Goal: Information Seeking & Learning: Find specific fact

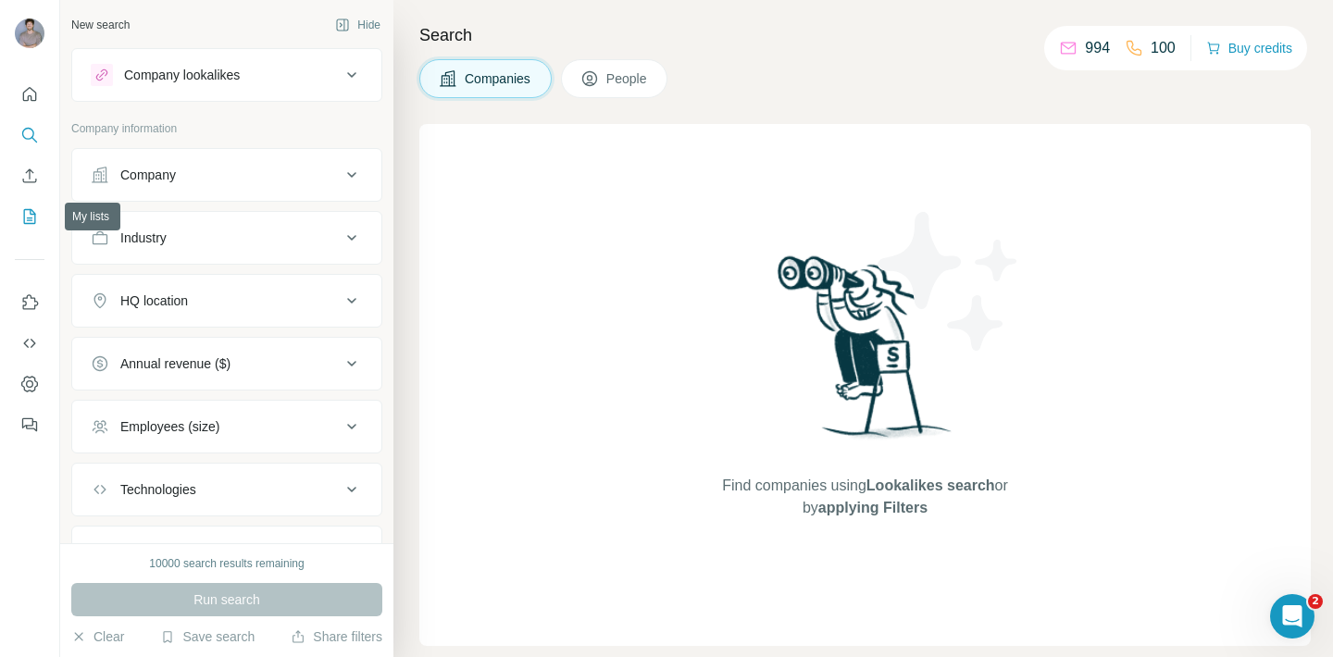
click at [31, 229] on button "My lists" at bounding box center [30, 216] width 30 height 33
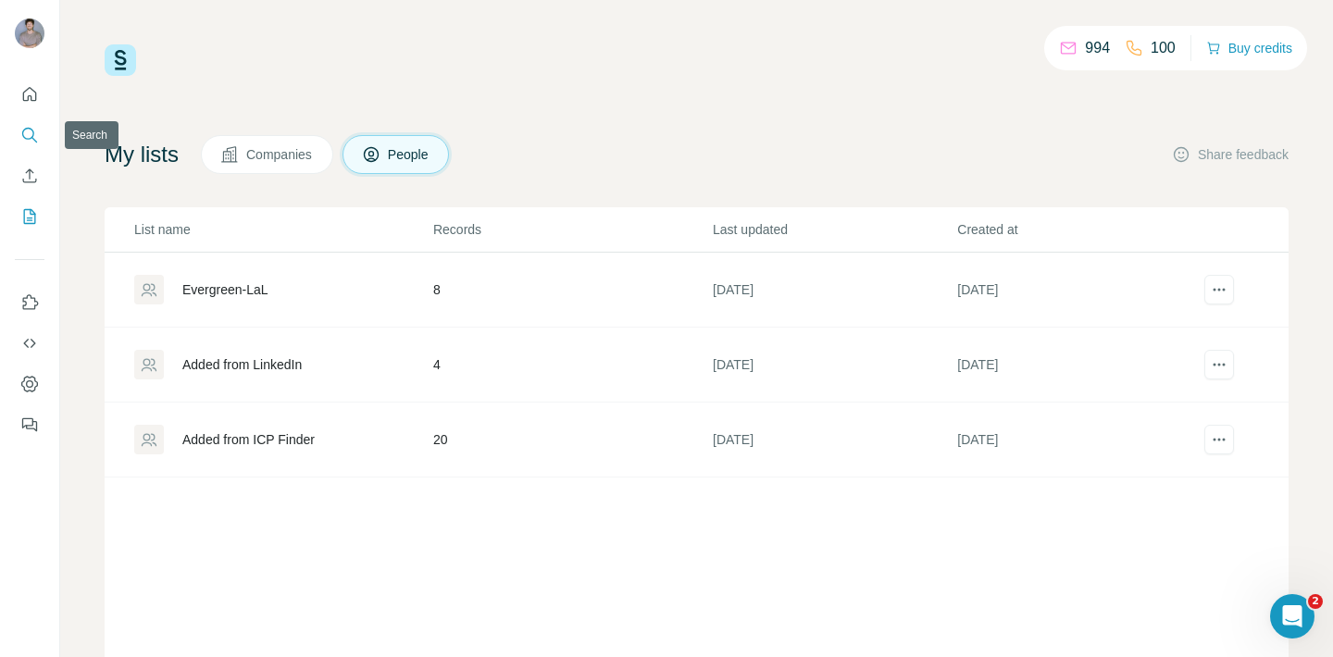
click at [21, 130] on icon "Search" at bounding box center [29, 135] width 19 height 19
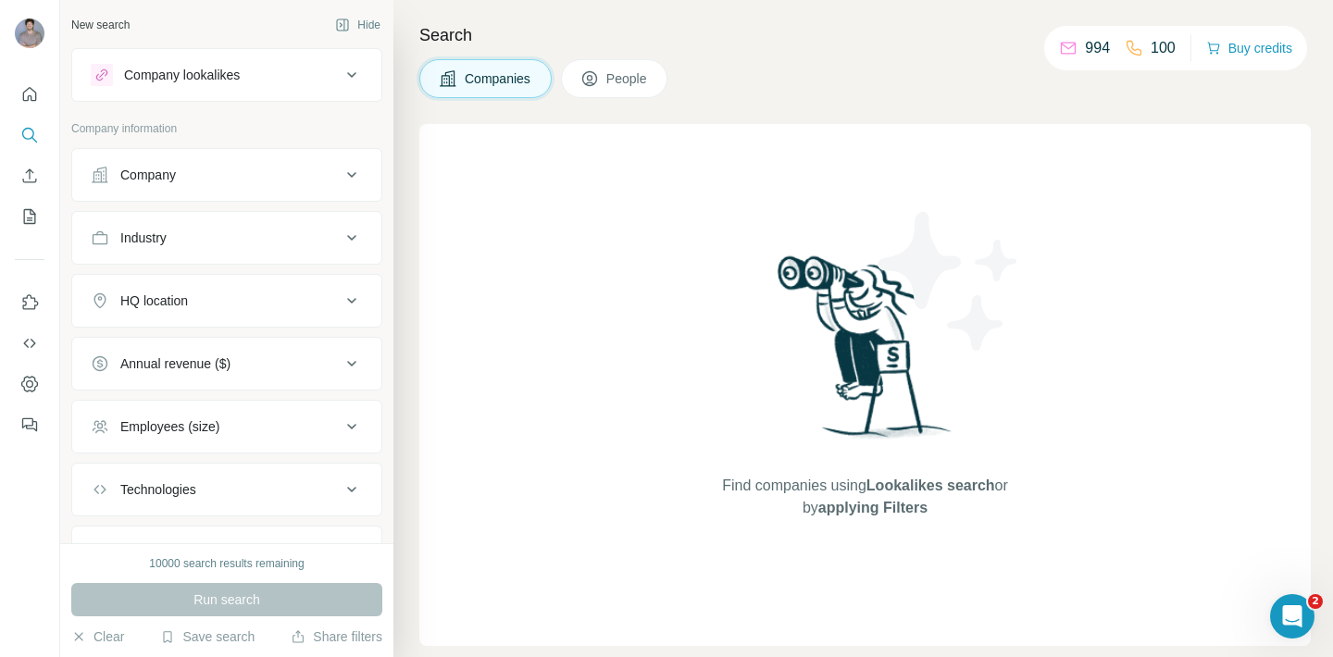
click at [269, 78] on div "Company lookalikes" at bounding box center [216, 75] width 250 height 22
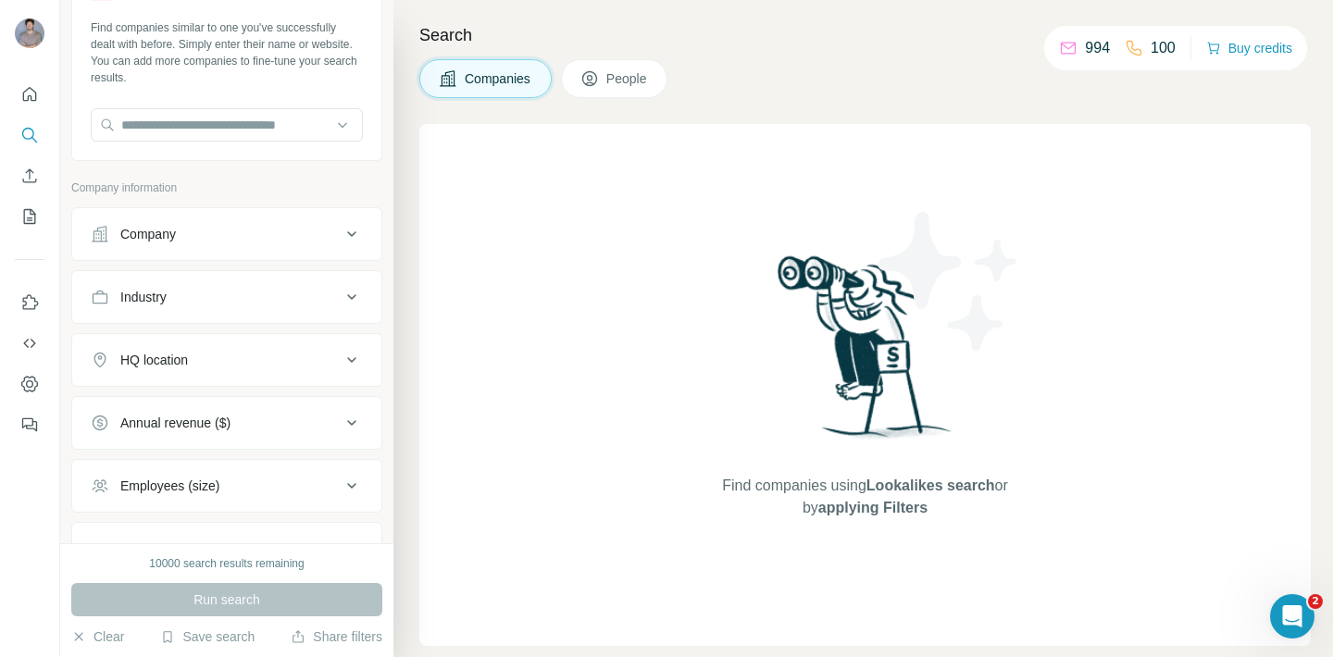
scroll to position [86, 0]
click at [217, 294] on div "Industry" at bounding box center [216, 296] width 250 height 19
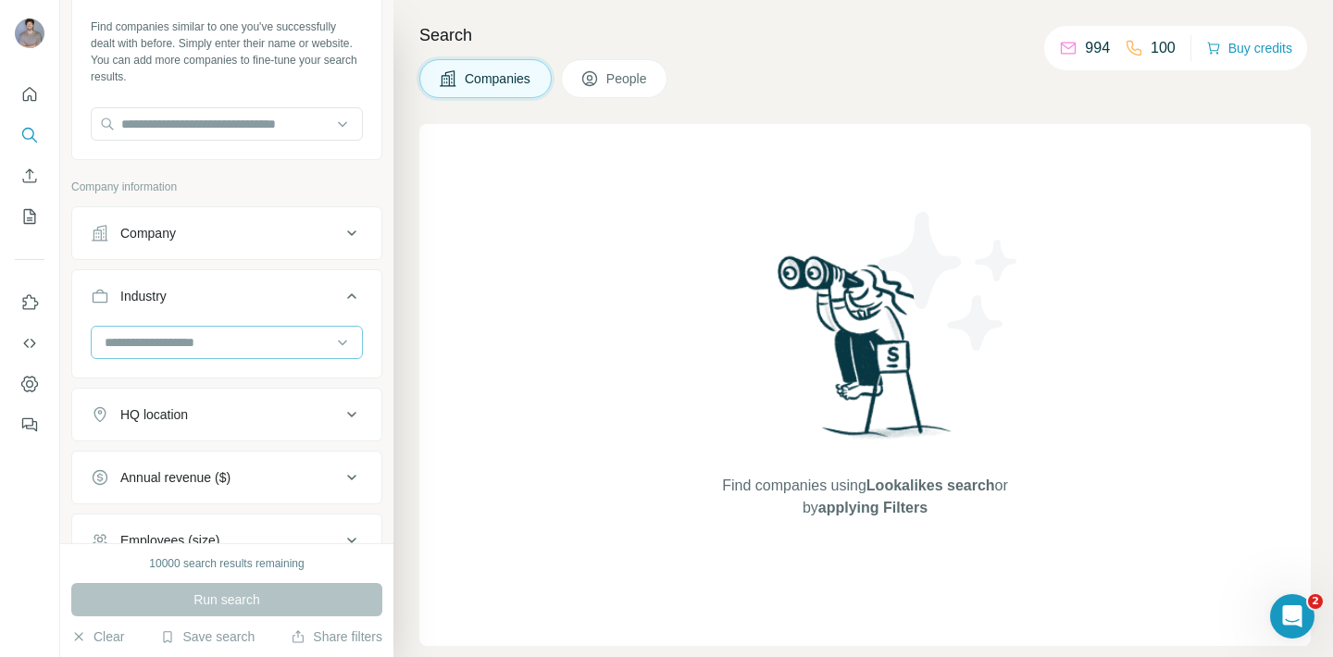
click at [228, 339] on input at bounding box center [217, 342] width 229 height 20
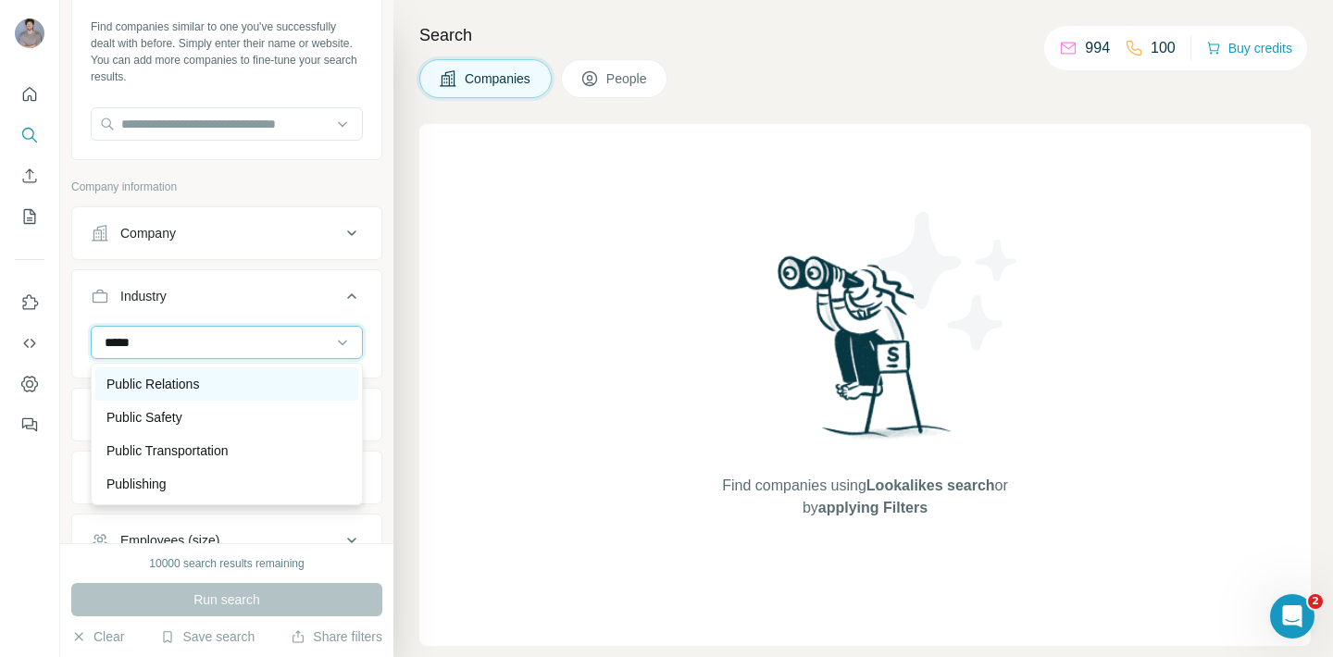
type input "*****"
click at [224, 371] on div "Public Relations" at bounding box center [226, 384] width 263 height 33
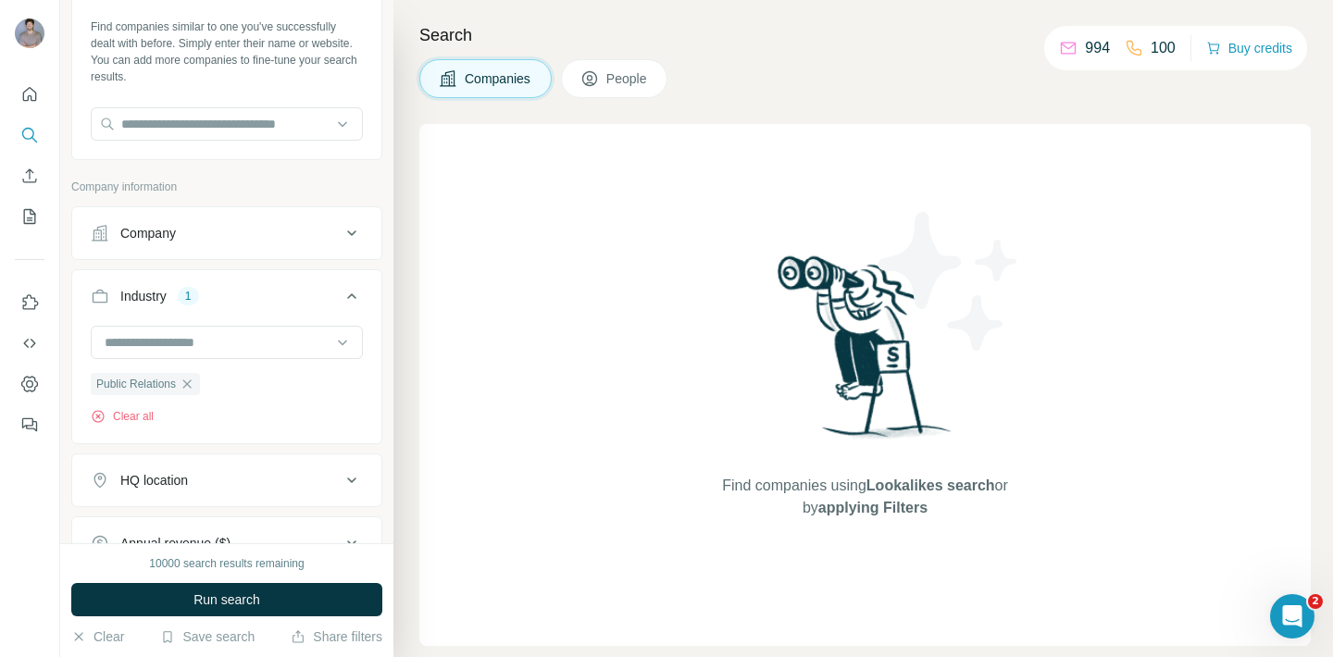
scroll to position [194, 0]
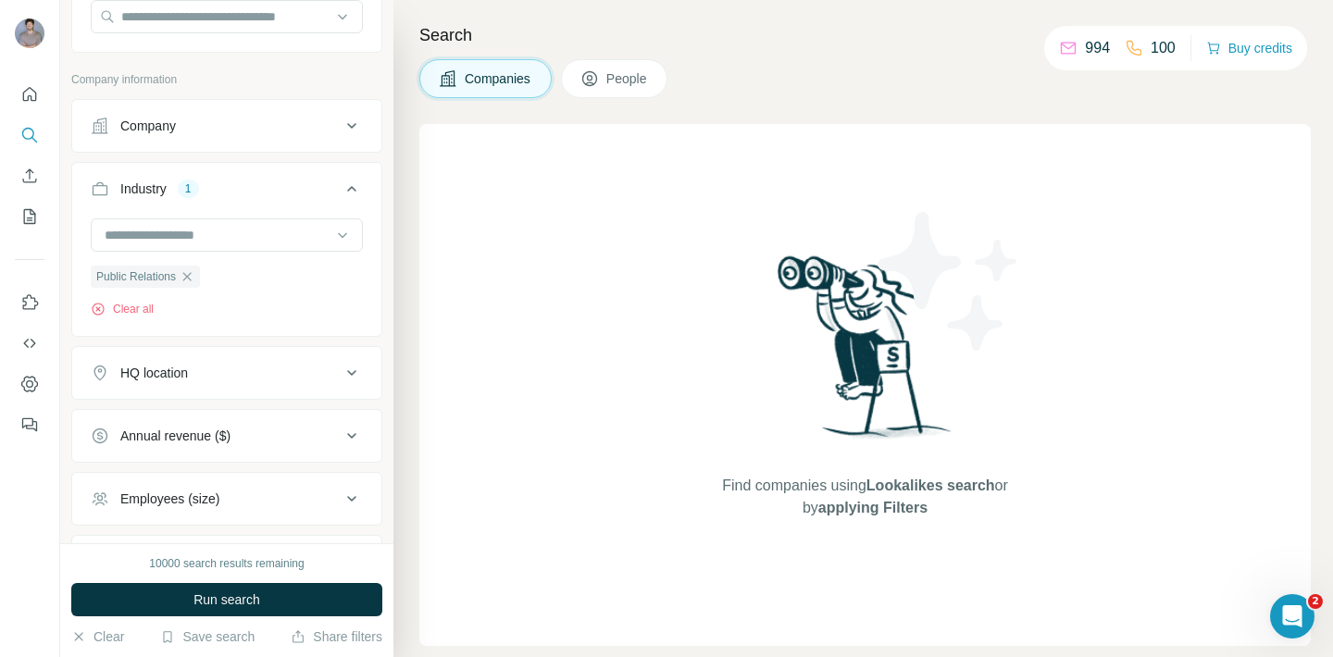
click at [232, 361] on button "HQ location" at bounding box center [226, 373] width 309 height 44
click at [217, 411] on input "text" at bounding box center [227, 419] width 272 height 33
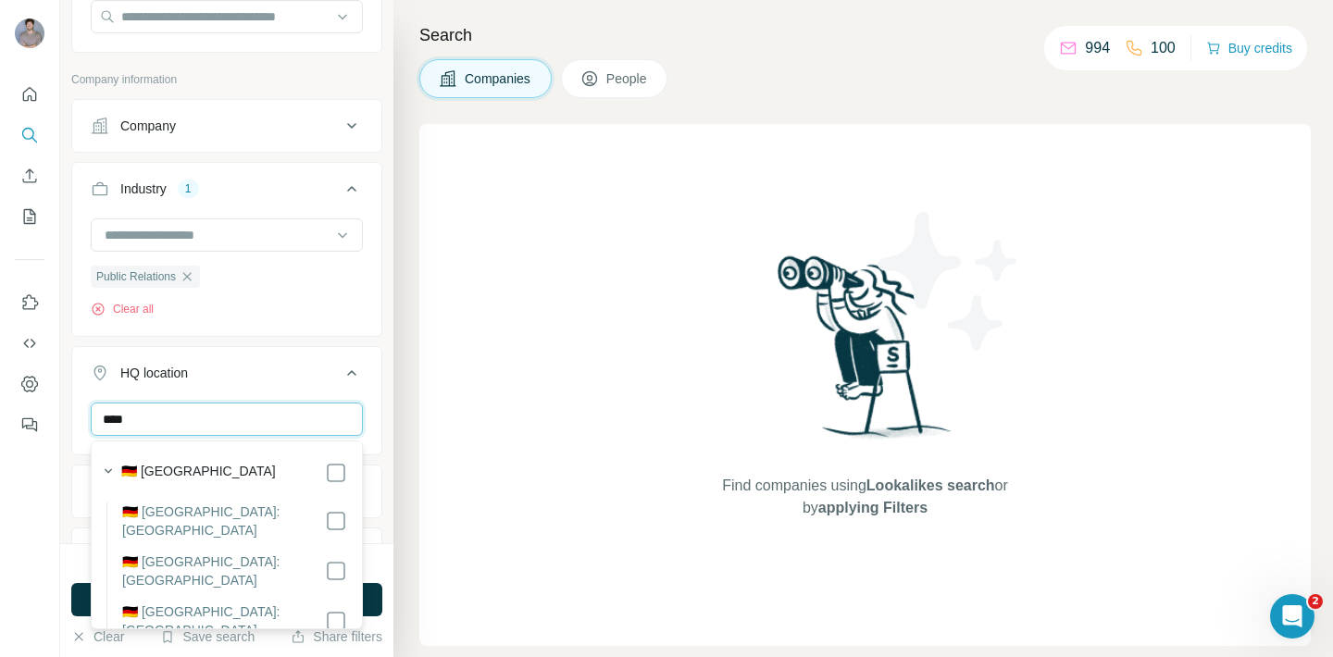
type input "****"
click at [265, 417] on input "****" at bounding box center [227, 419] width 272 height 33
click at [303, 353] on button "HQ location 1" at bounding box center [226, 377] width 309 height 52
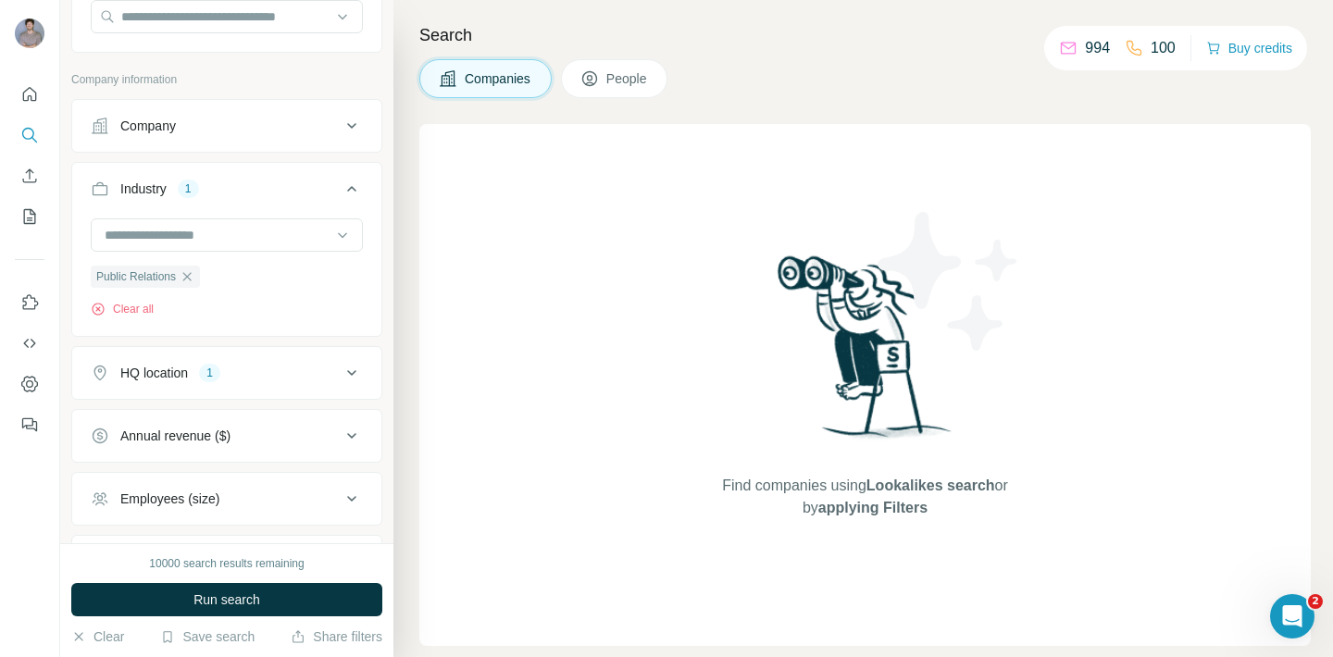
click at [281, 389] on button "HQ location 1" at bounding box center [226, 373] width 309 height 44
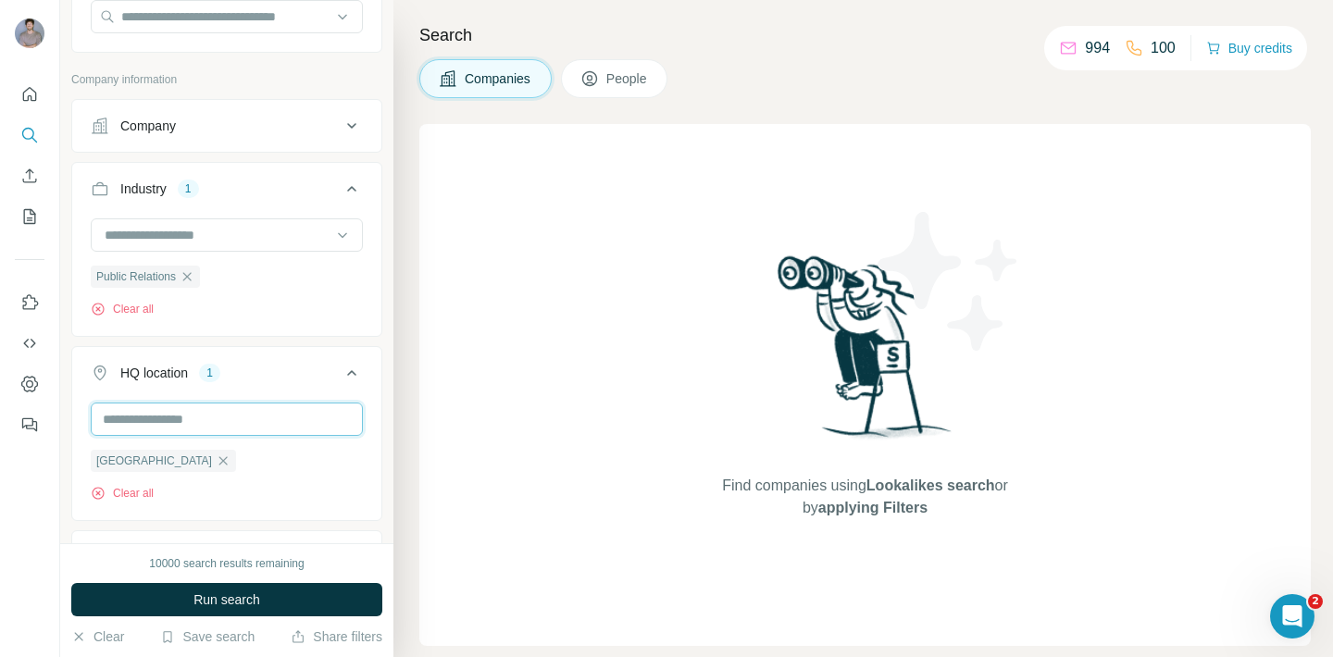
click at [246, 431] on input "text" at bounding box center [227, 419] width 272 height 33
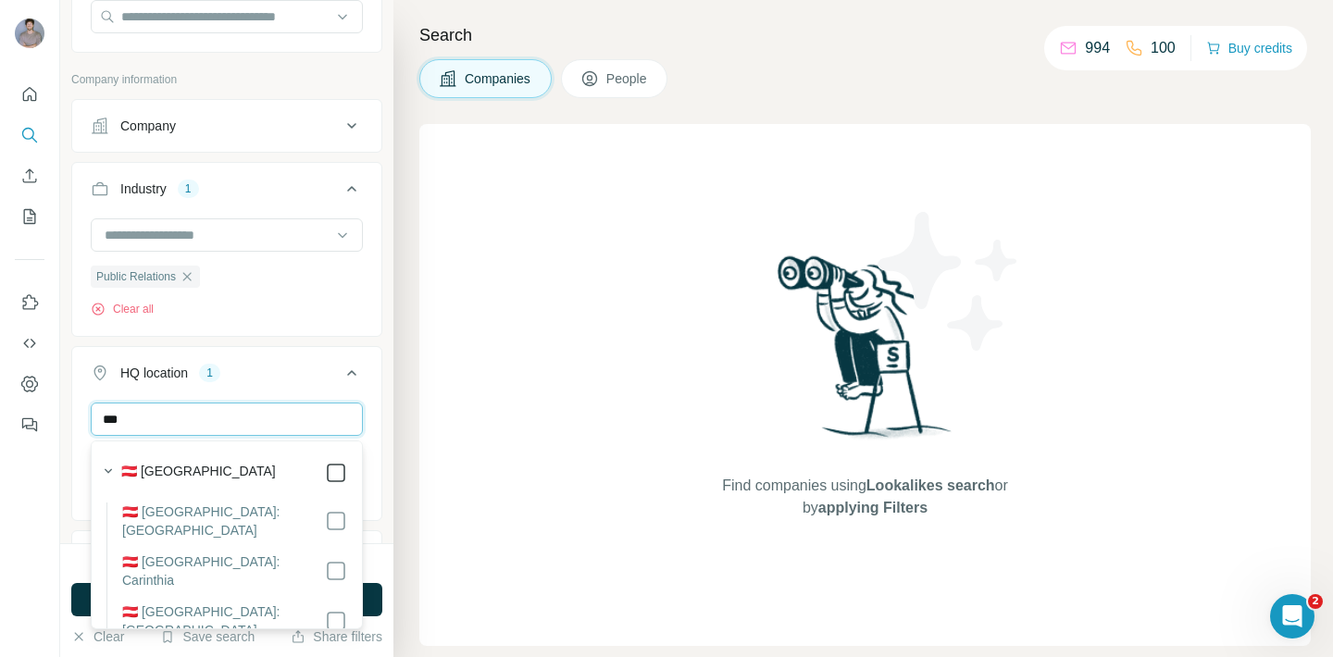
type input "***"
click at [394, 352] on div "Search Companies People Find companies using Lookalikes search or by applying F…" at bounding box center [864, 328] width 940 height 657
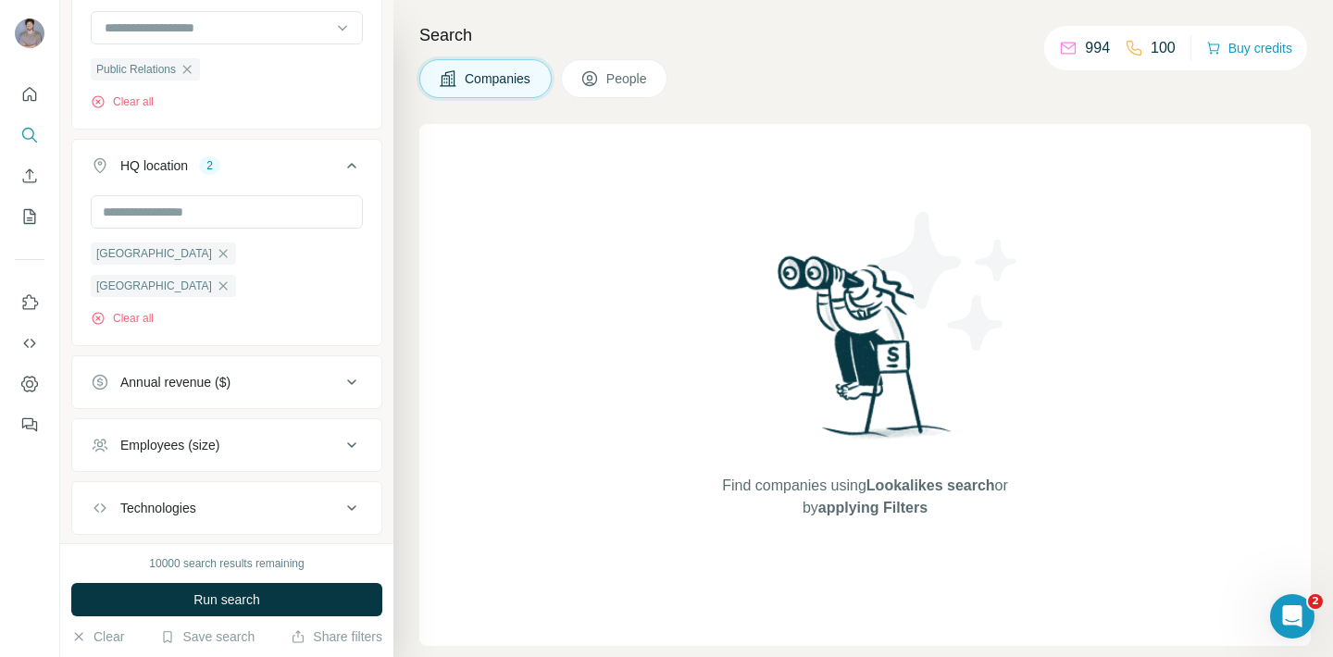
scroll to position [425, 0]
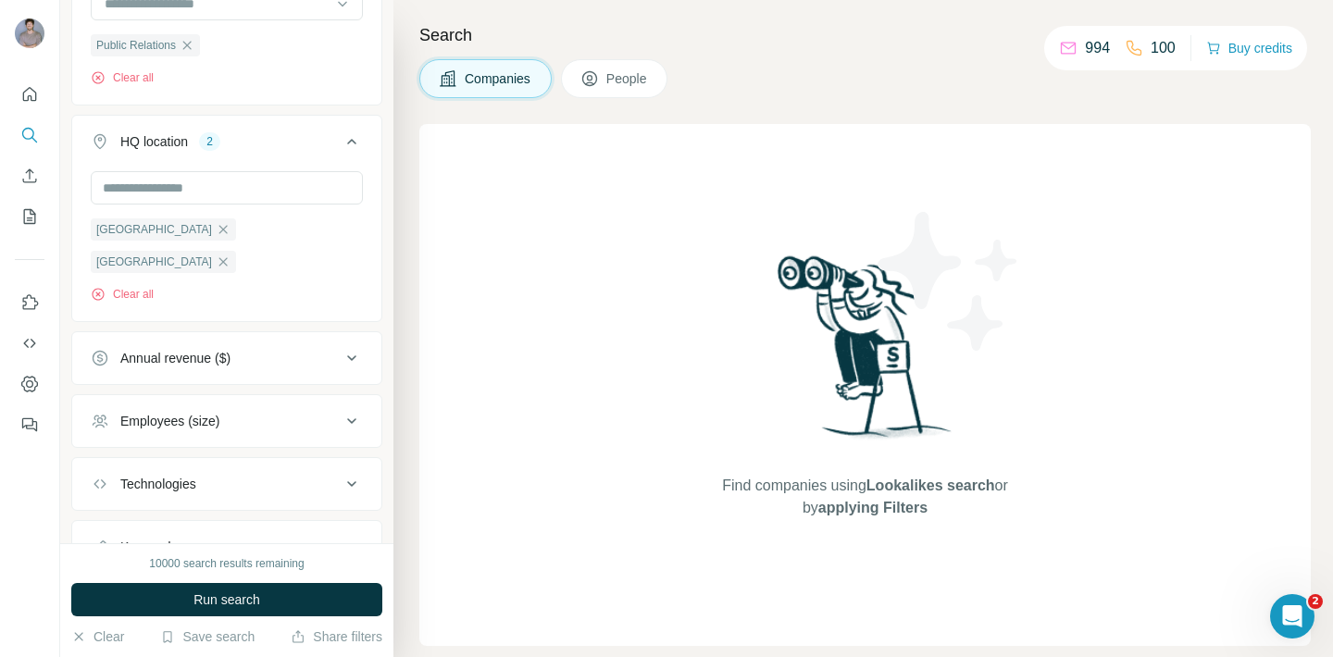
click at [256, 412] on div "Employees (size)" at bounding box center [216, 421] width 250 height 19
click at [100, 485] on icon at bounding box center [102, 496] width 22 height 22
click at [100, 519] on icon at bounding box center [102, 530] width 22 height 22
click at [100, 554] on icon at bounding box center [102, 565] width 22 height 22
click at [354, 410] on icon at bounding box center [352, 421] width 22 height 22
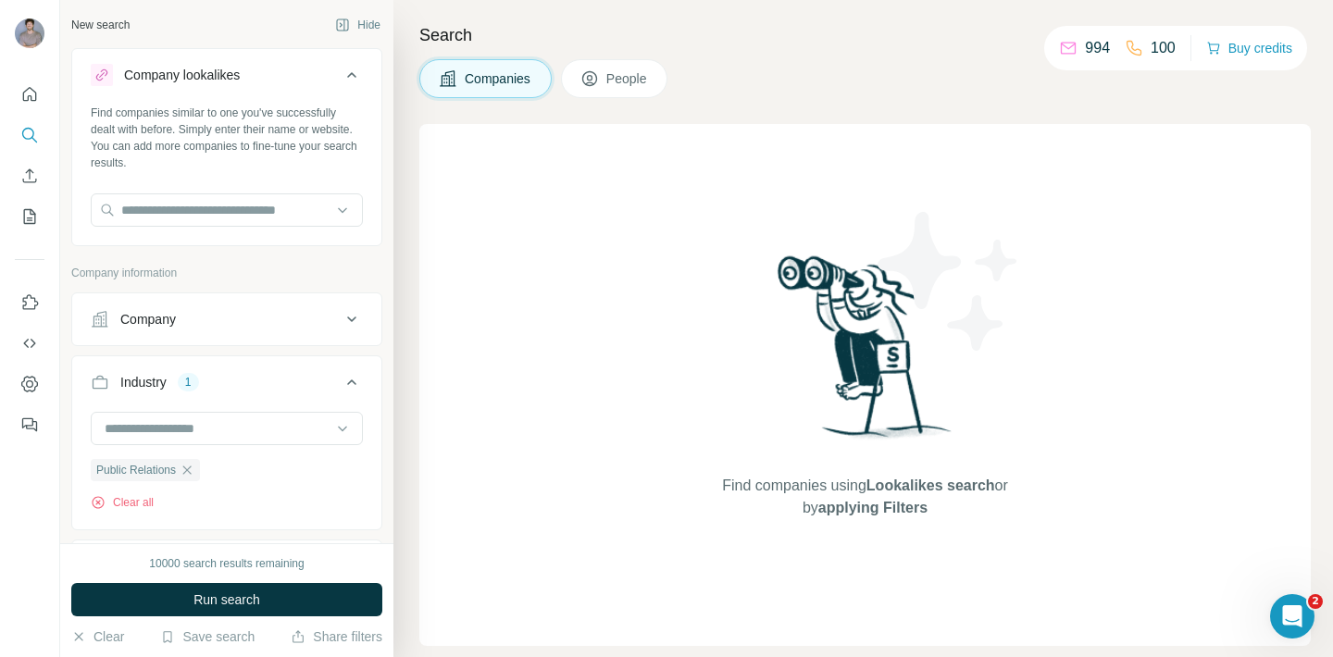
click at [352, 77] on icon at bounding box center [352, 75] width 22 height 22
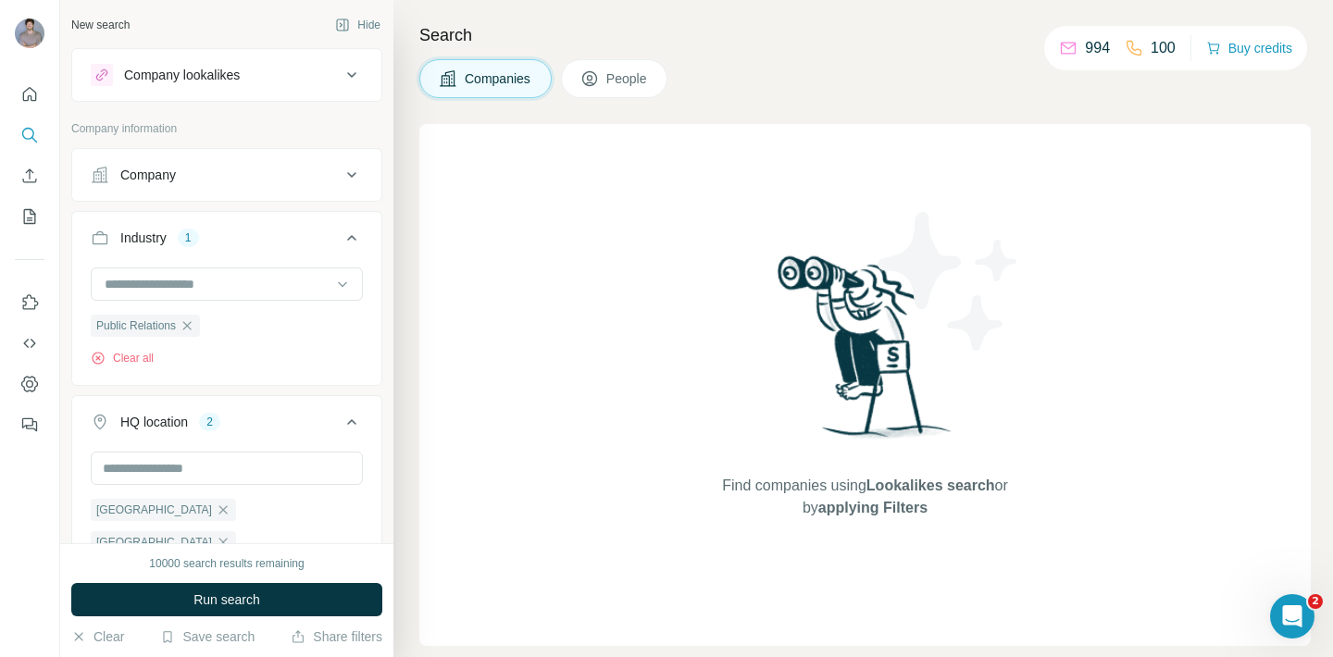
click at [352, 234] on icon at bounding box center [352, 238] width 22 height 22
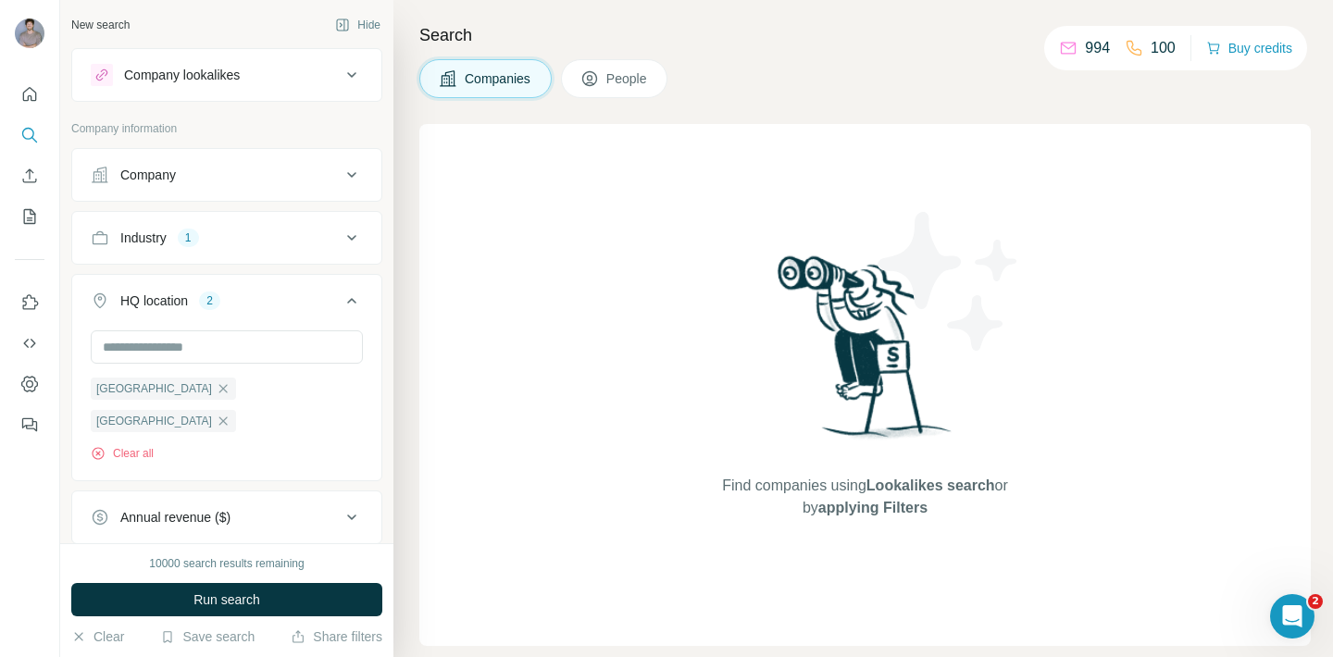
click at [205, 240] on div "Industry 1" at bounding box center [216, 238] width 250 height 19
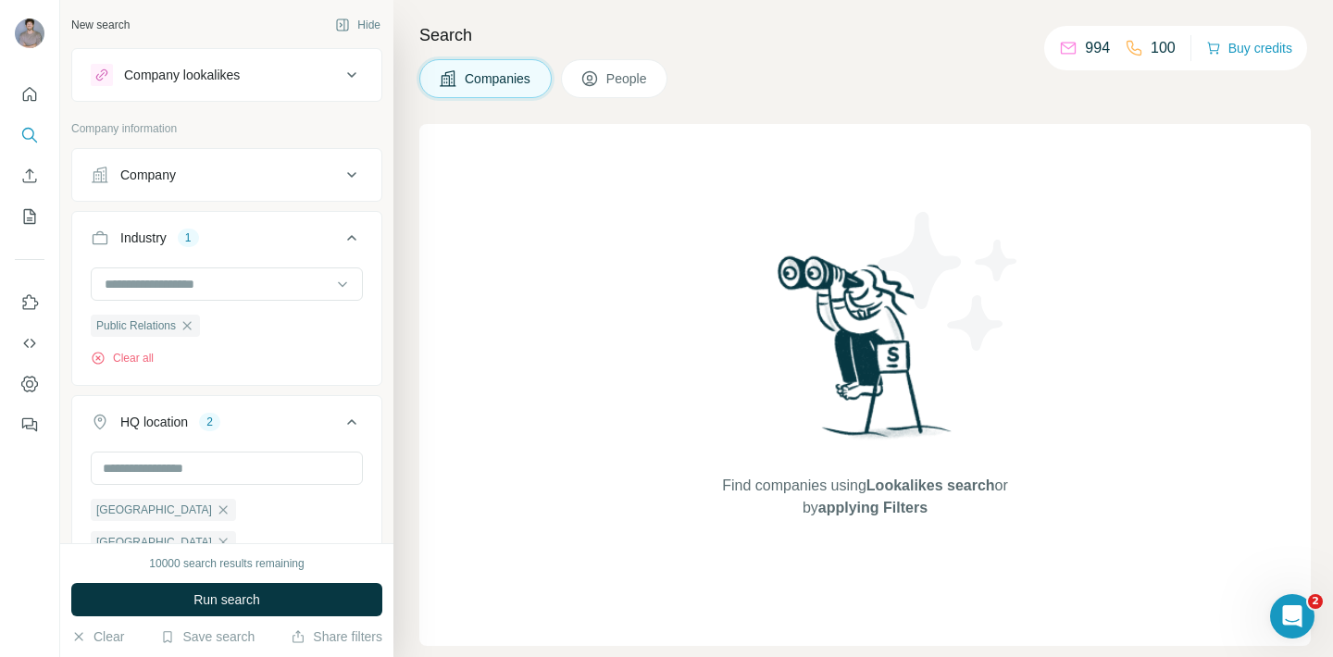
click at [224, 247] on button "Industry 1" at bounding box center [226, 242] width 309 height 52
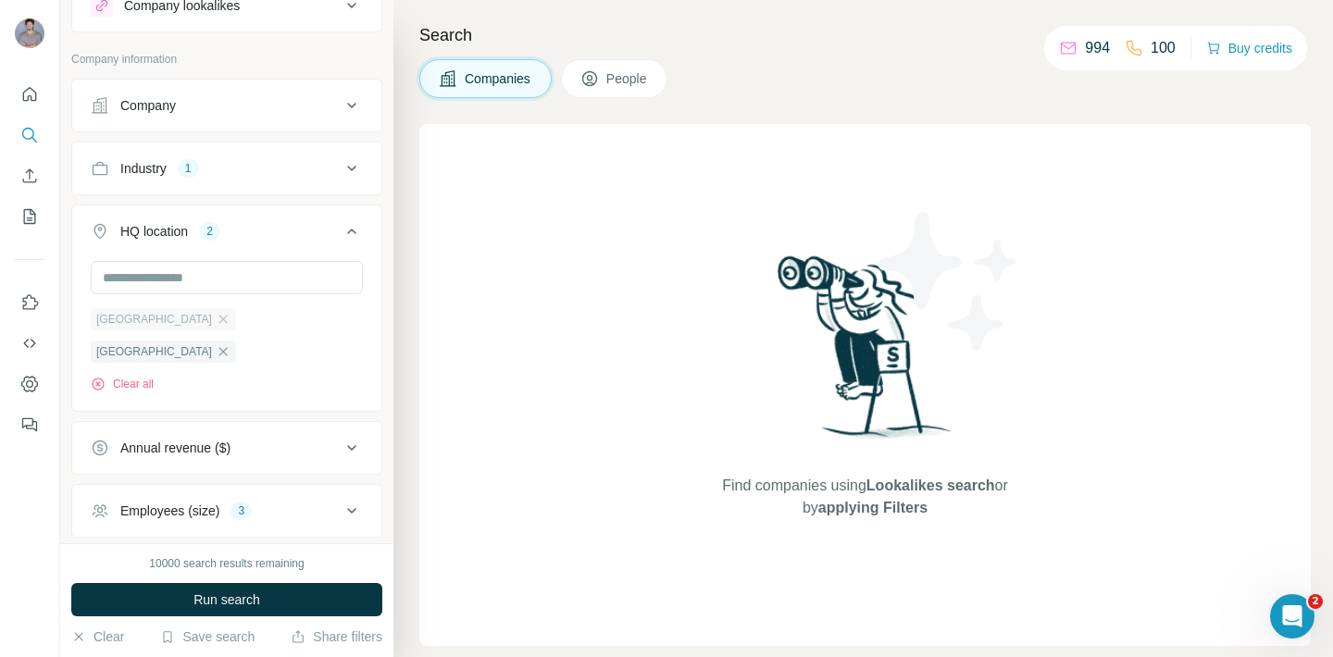
scroll to position [84, 0]
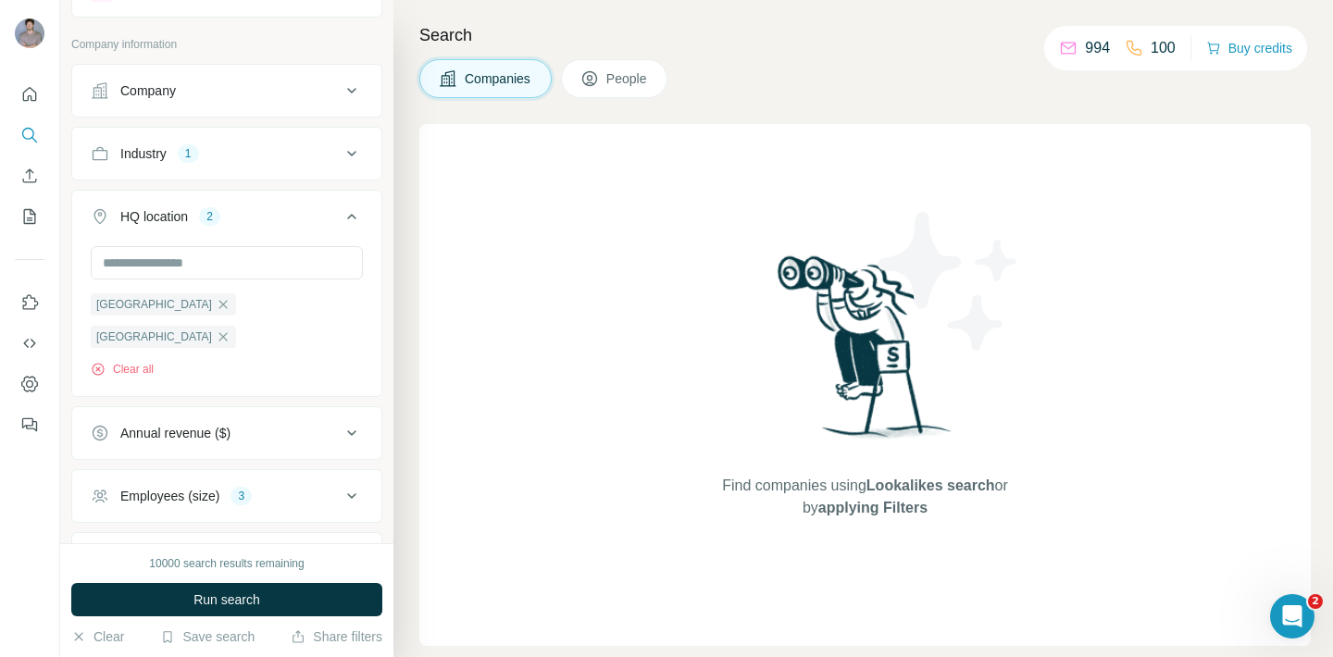
click at [284, 223] on div "HQ location 2" at bounding box center [216, 216] width 250 height 19
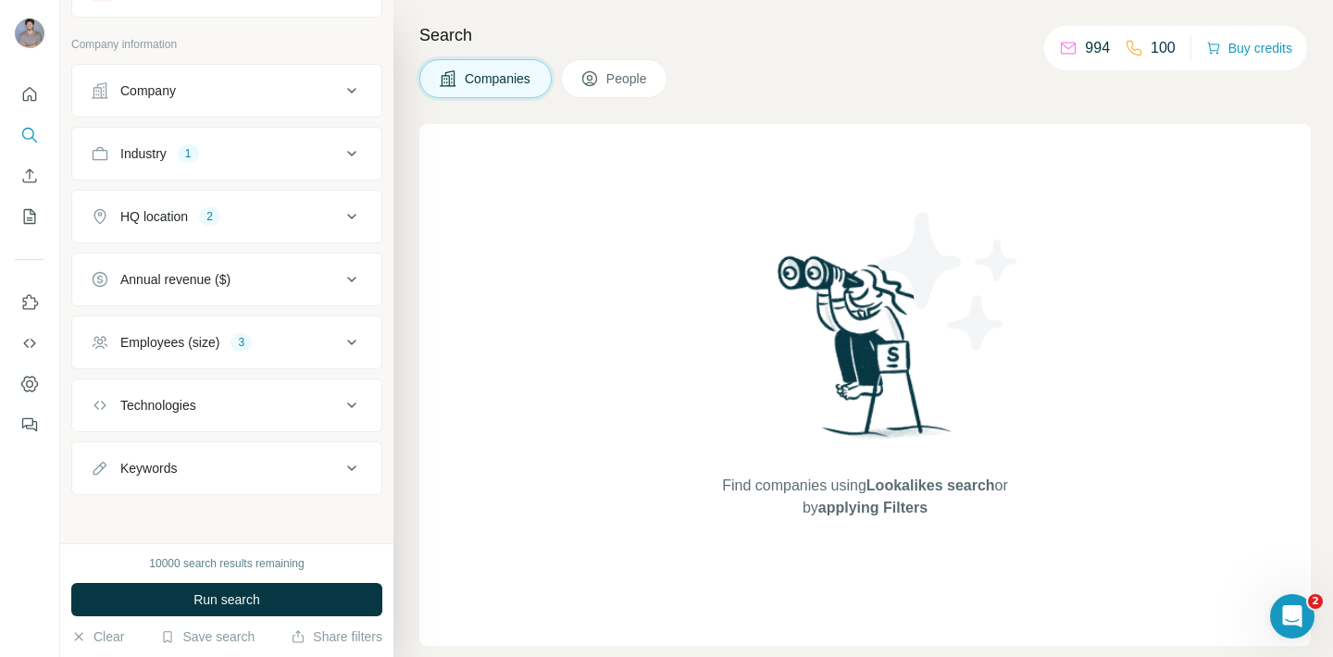
click at [219, 346] on div "Employees (size)" at bounding box center [169, 342] width 99 height 19
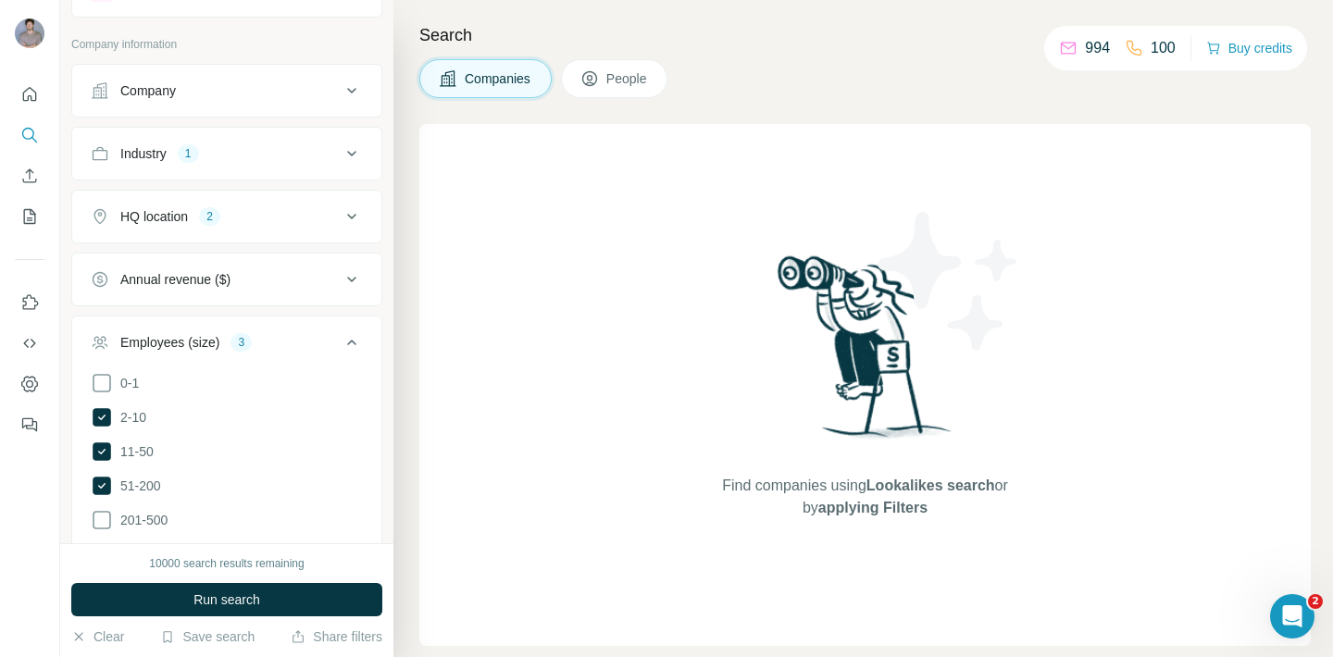
click at [281, 307] on ul "Company Industry 1 HQ location 2 Annual revenue ($) Employees (size) 3 0-1 2-10…" at bounding box center [226, 505] width 311 height 882
click at [281, 348] on div "Employees (size) 3" at bounding box center [216, 342] width 250 height 19
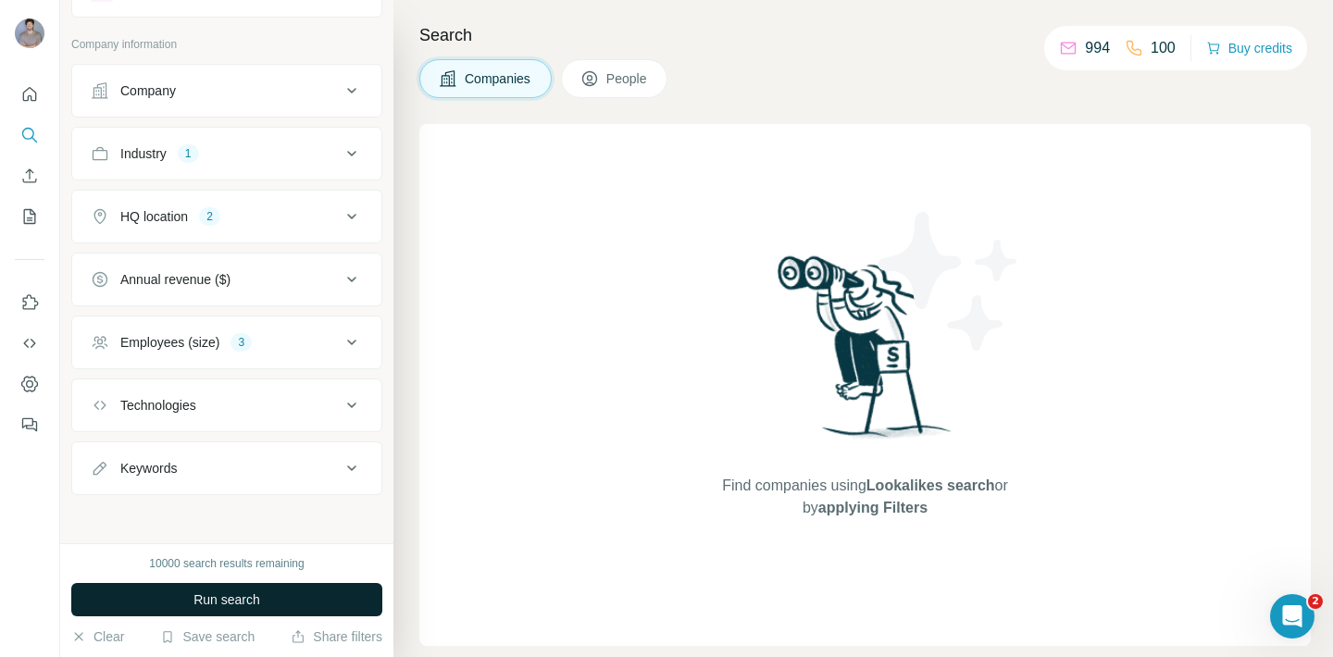
click at [279, 600] on button "Run search" at bounding box center [226, 599] width 311 height 33
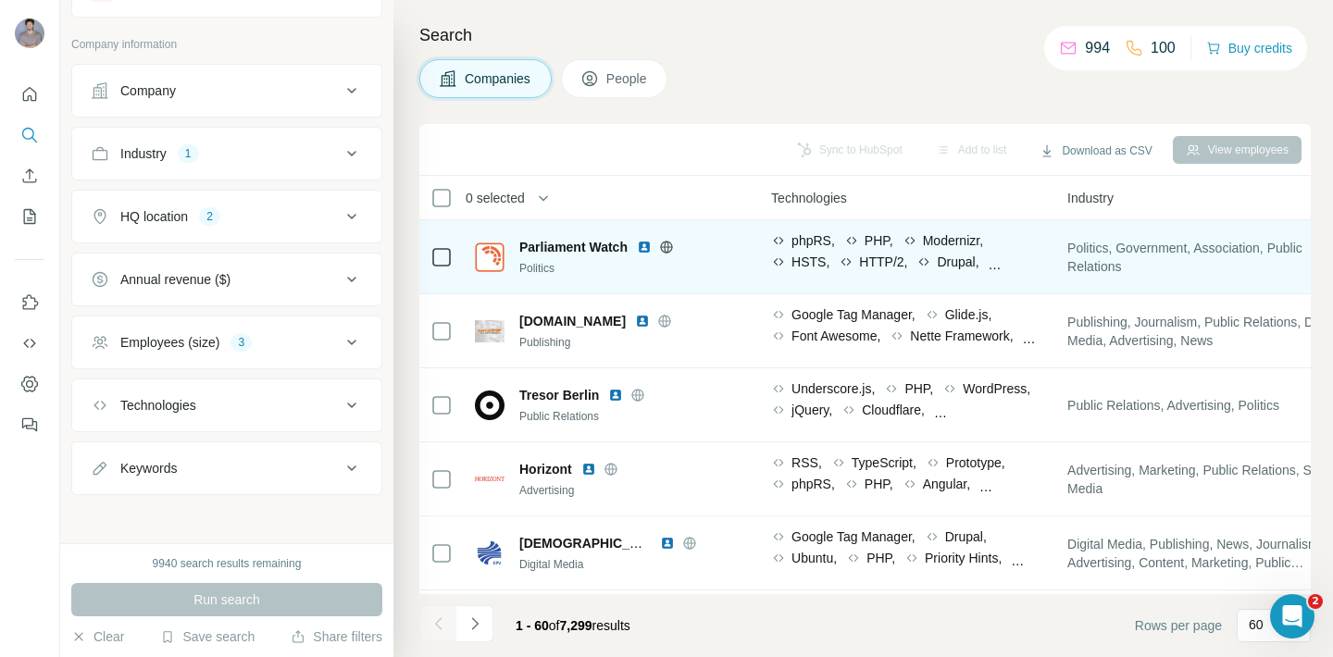
scroll to position [0, 1070]
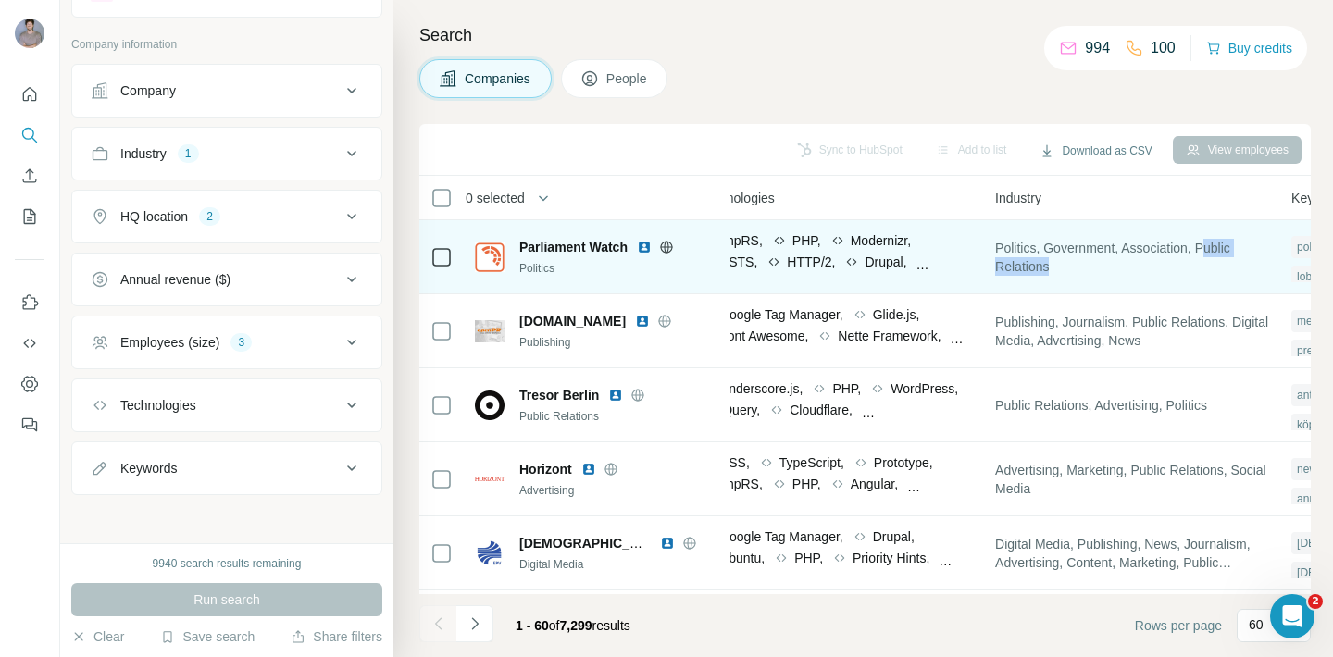
drag, startPoint x: 1221, startPoint y: 241, endPoint x: 1221, endPoint y: 275, distance: 34.3
click at [1221, 275] on div "Politics, Government, Association, Public Relations" at bounding box center [1132, 256] width 274 height 51
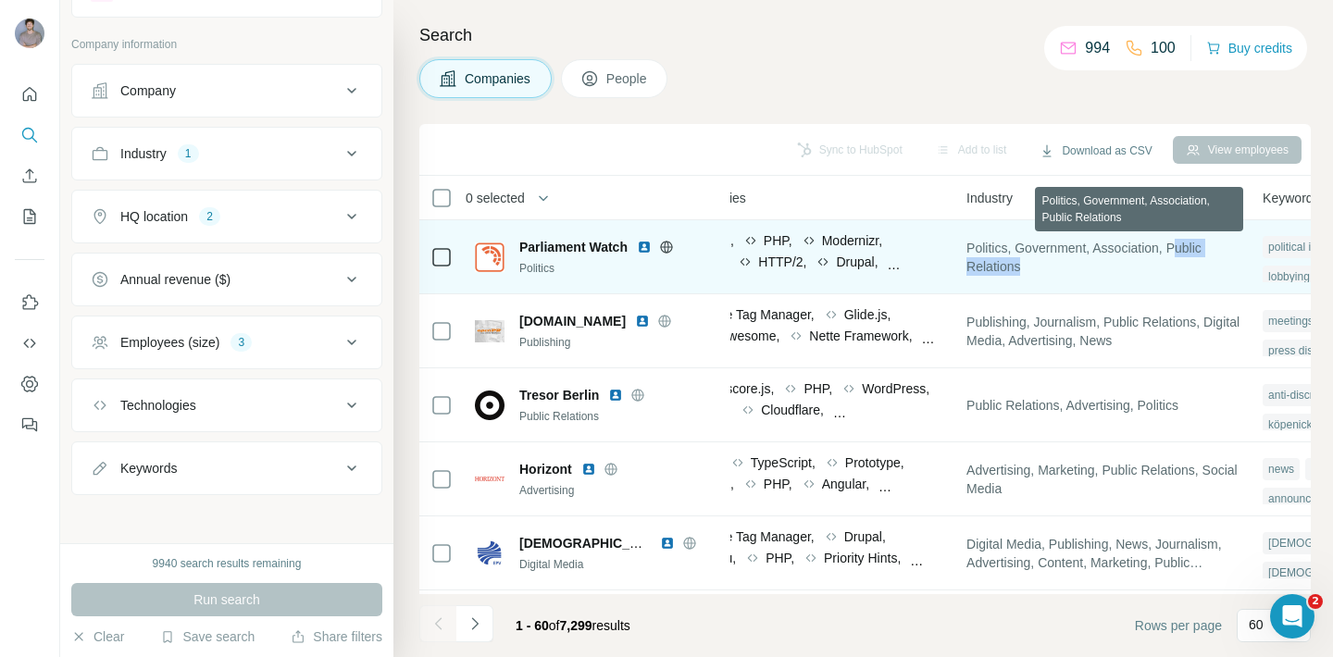
scroll to position [0, 1100]
click at [565, 248] on span "Parliament Watch" at bounding box center [573, 247] width 108 height 19
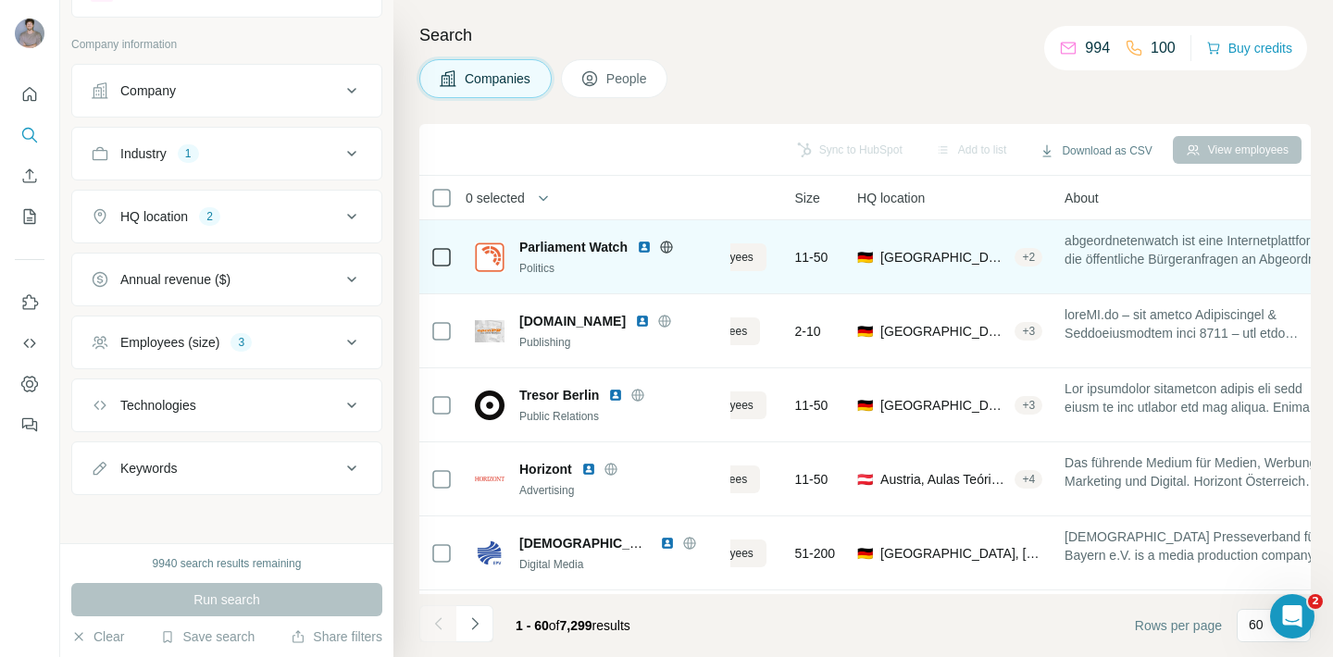
scroll to position [0, 0]
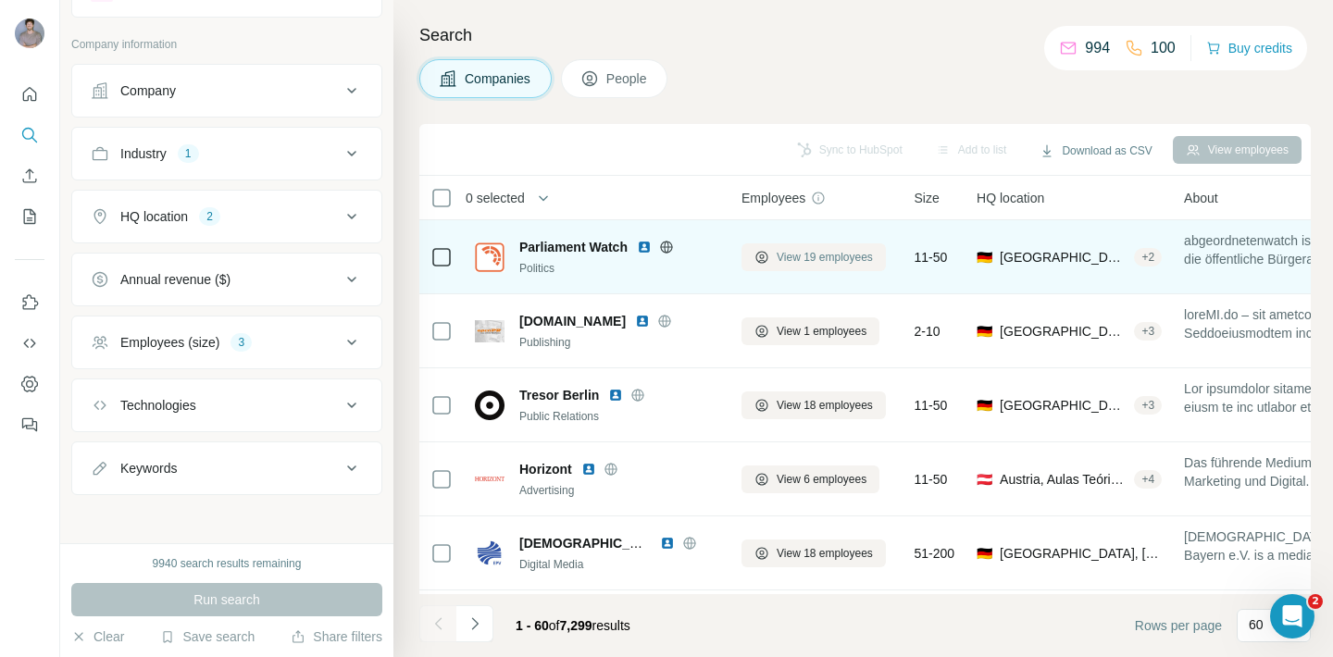
click at [799, 259] on span "View 19 employees" at bounding box center [825, 257] width 96 height 17
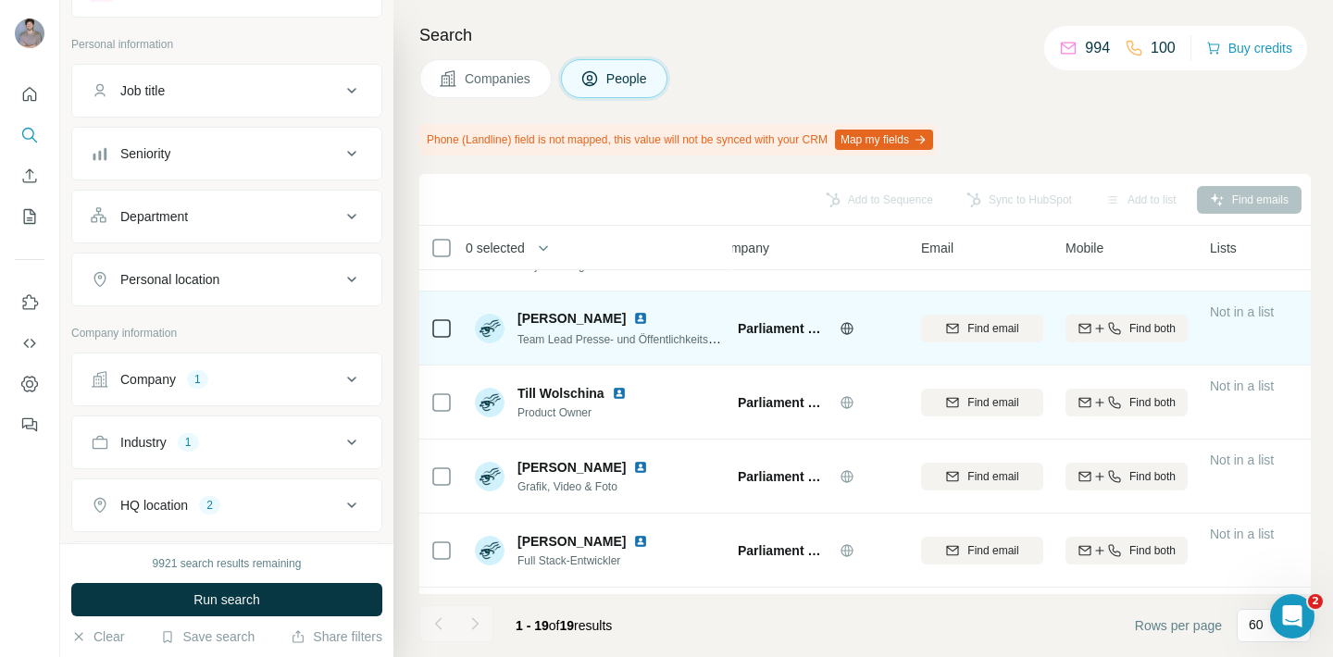
scroll to position [275, 31]
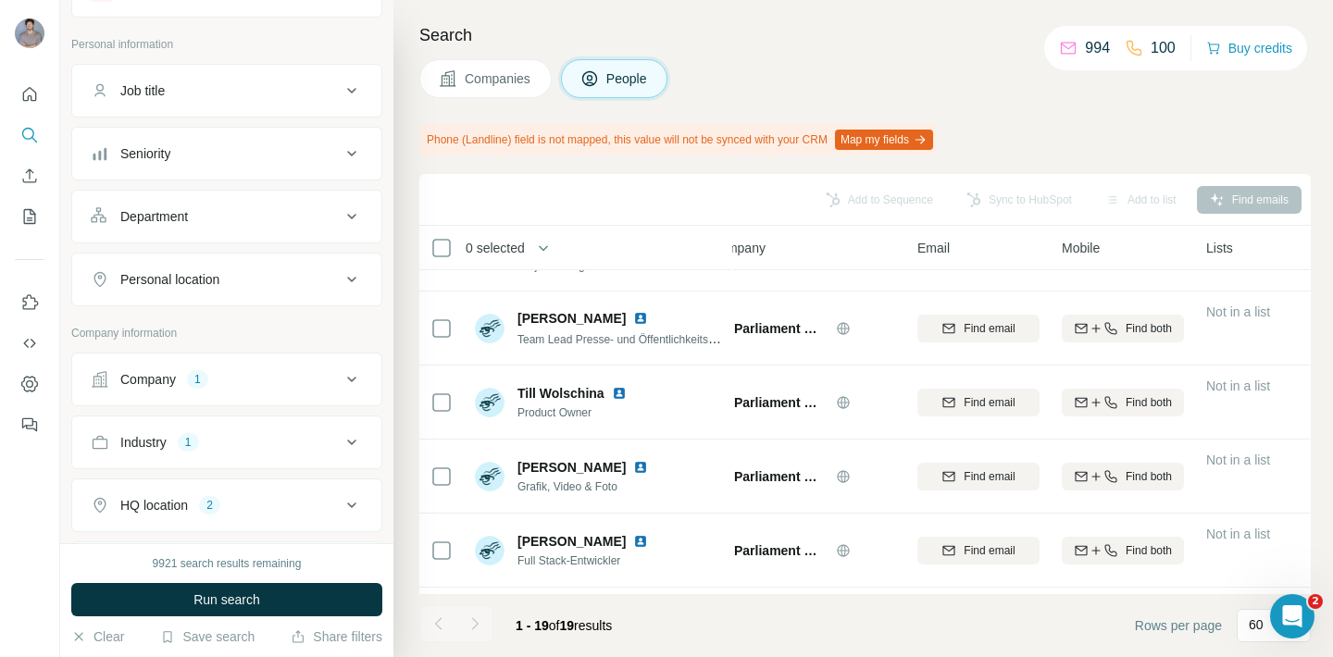
click at [479, 81] on span "Companies" at bounding box center [499, 78] width 68 height 19
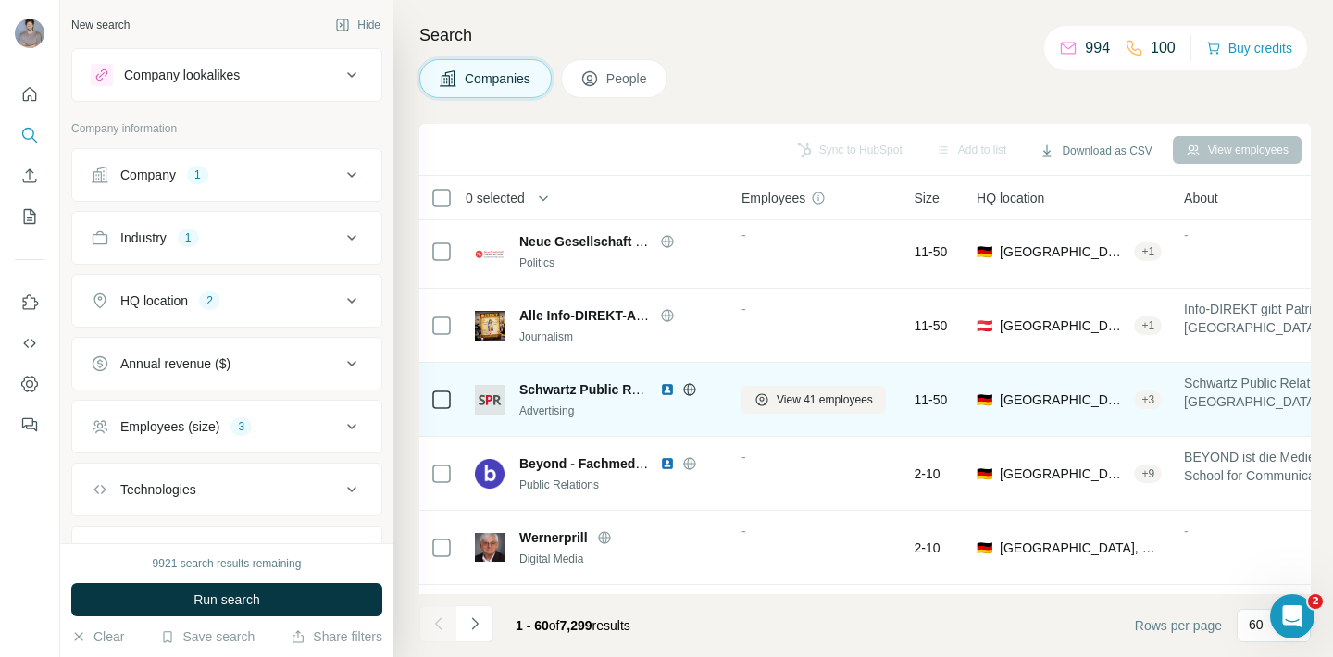
scroll to position [3423, 0]
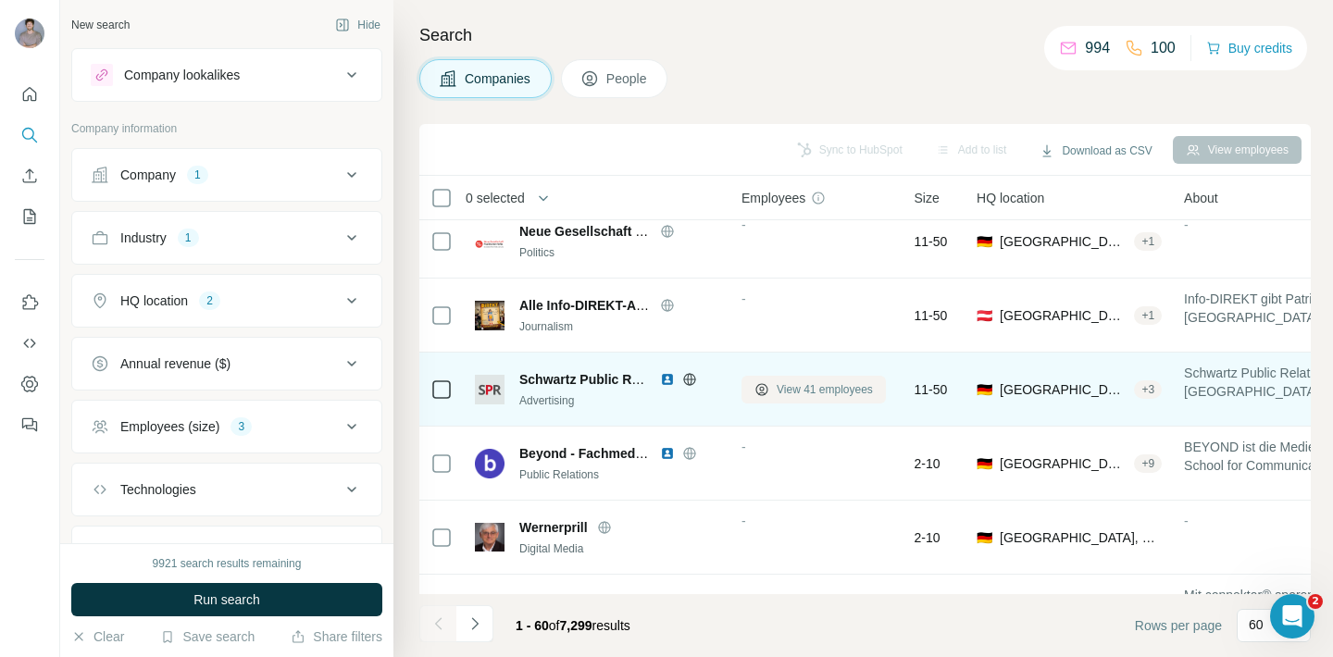
click at [819, 391] on span "View 41 employees" at bounding box center [825, 389] width 96 height 17
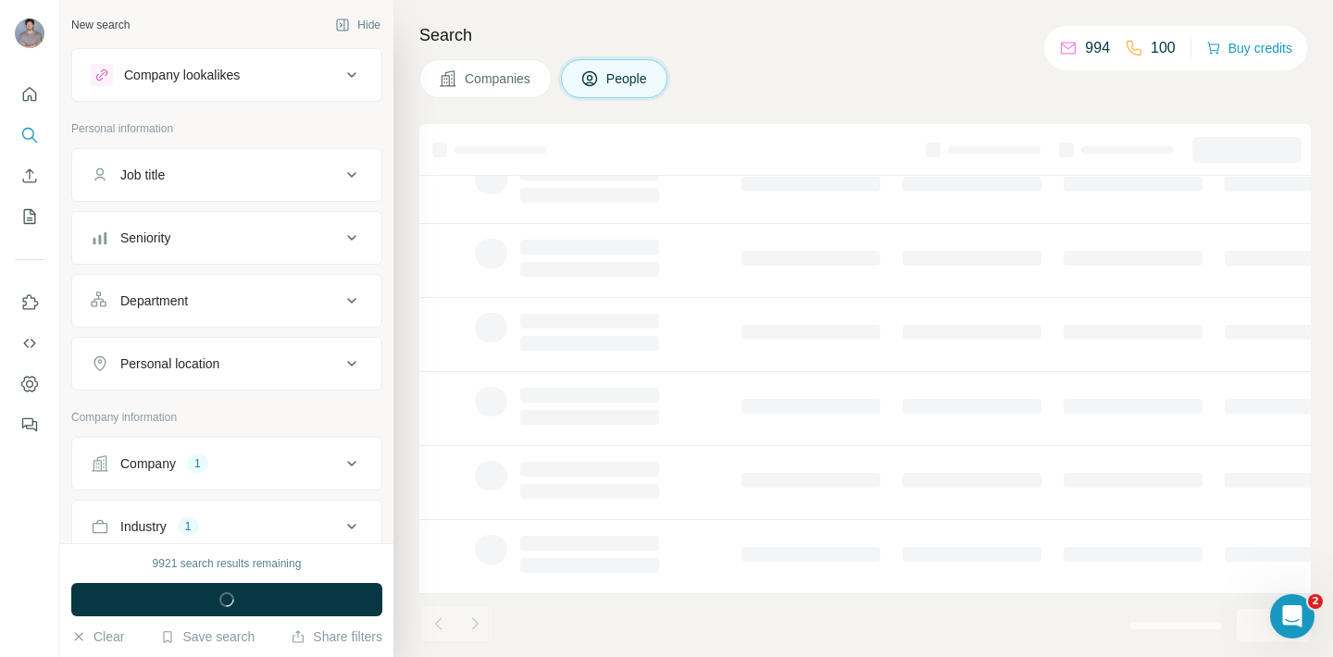
scroll to position [367, 0]
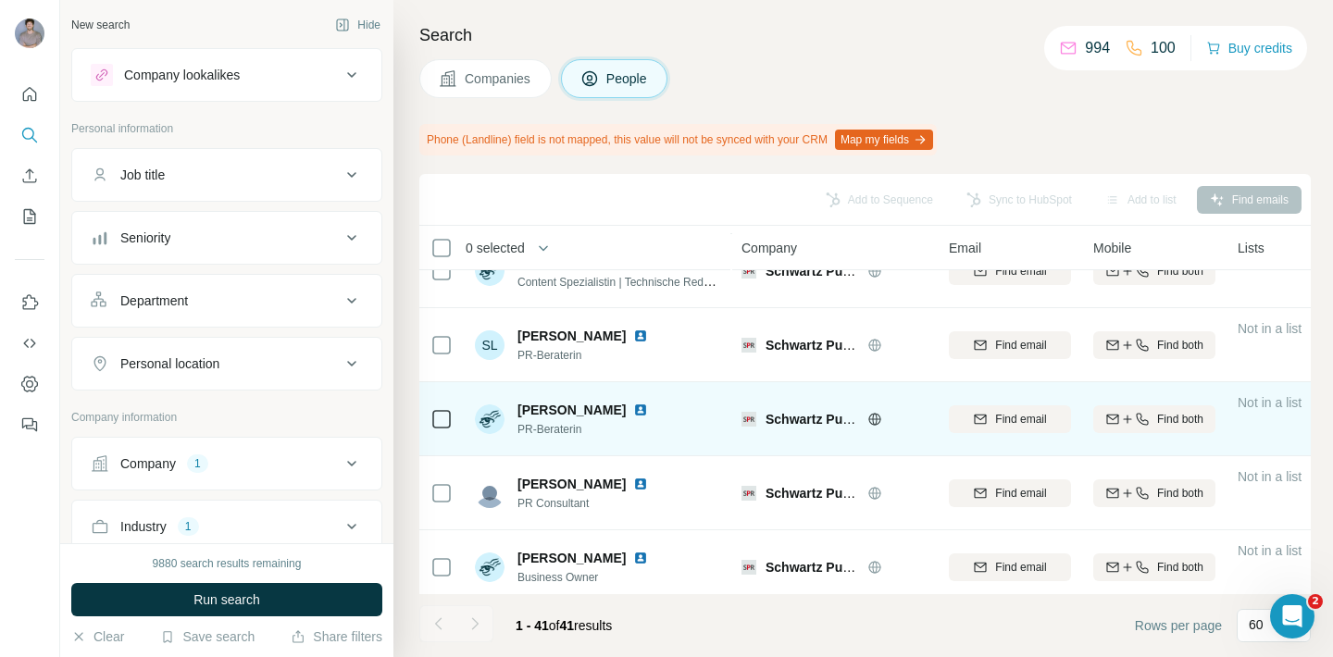
scroll to position [2704, 0]
drag, startPoint x: 559, startPoint y: 408, endPoint x: 625, endPoint y: 408, distance: 65.7
click at [625, 408] on span "[PERSON_NAME]" at bounding box center [572, 409] width 108 height 19
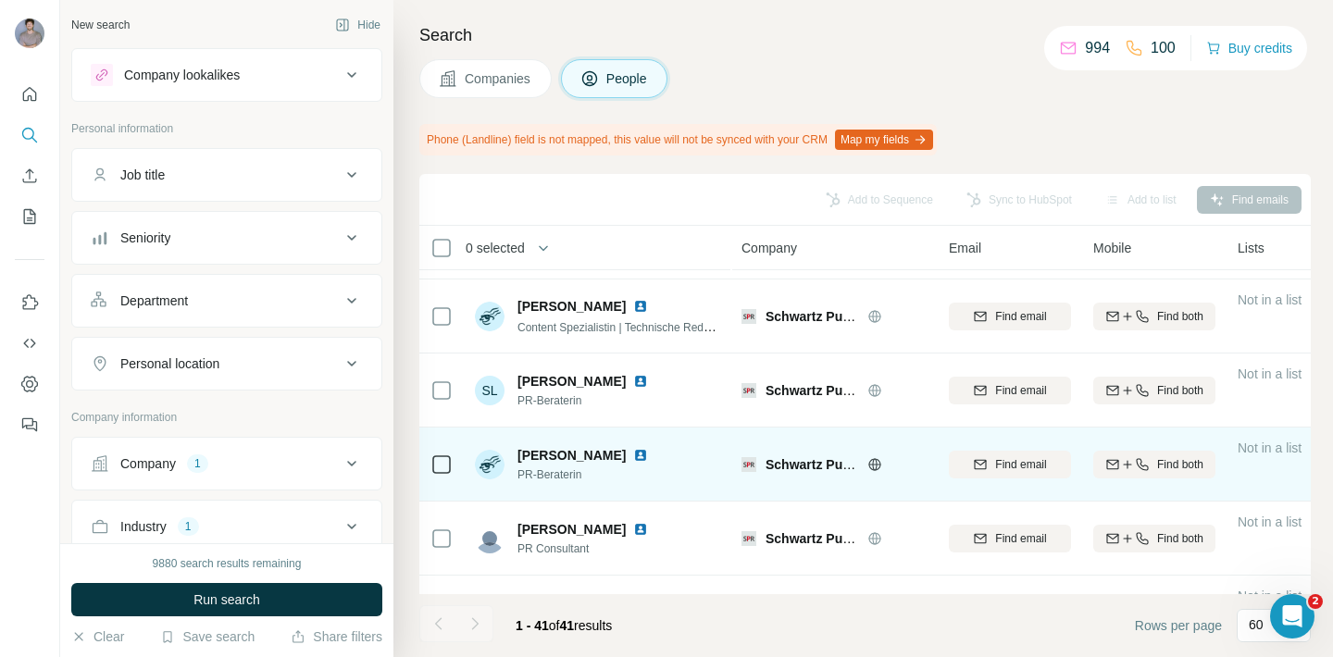
scroll to position [2713, 0]
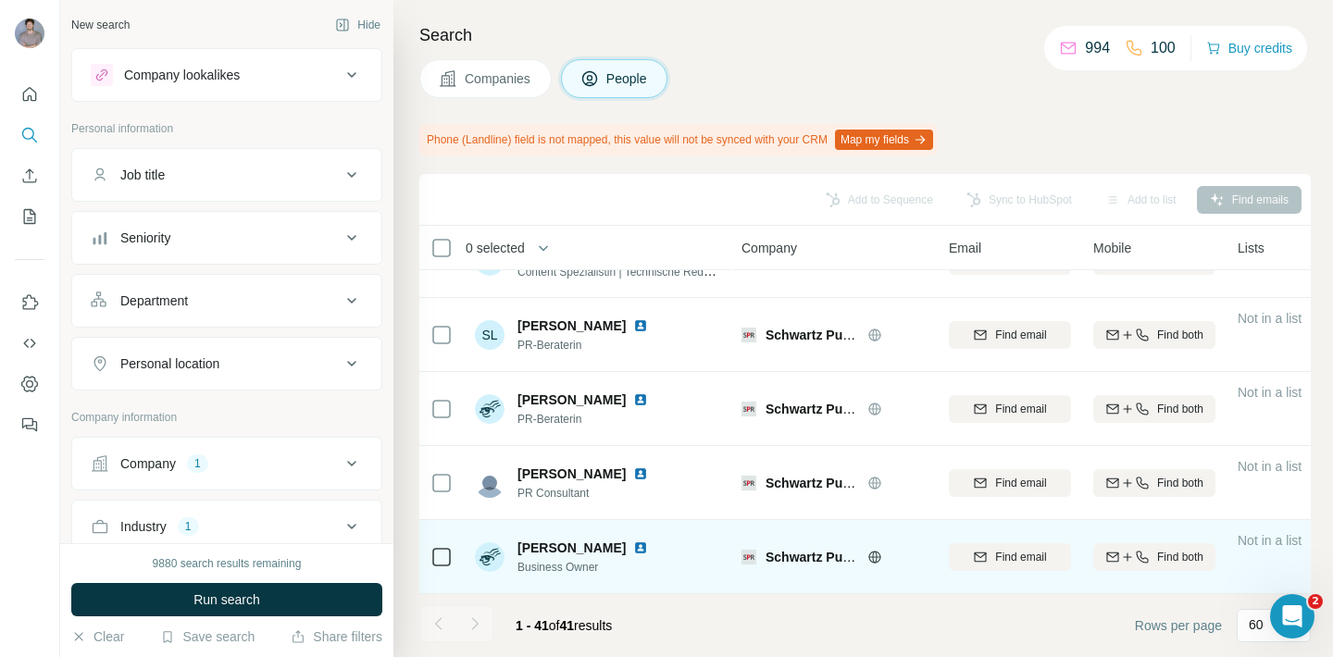
drag, startPoint x: 531, startPoint y: 547, endPoint x: 640, endPoint y: 547, distance: 109.3
click at [626, 547] on span "[PERSON_NAME]" at bounding box center [572, 548] width 108 height 19
click at [1021, 557] on span "Find email" at bounding box center [1020, 557] width 51 height 17
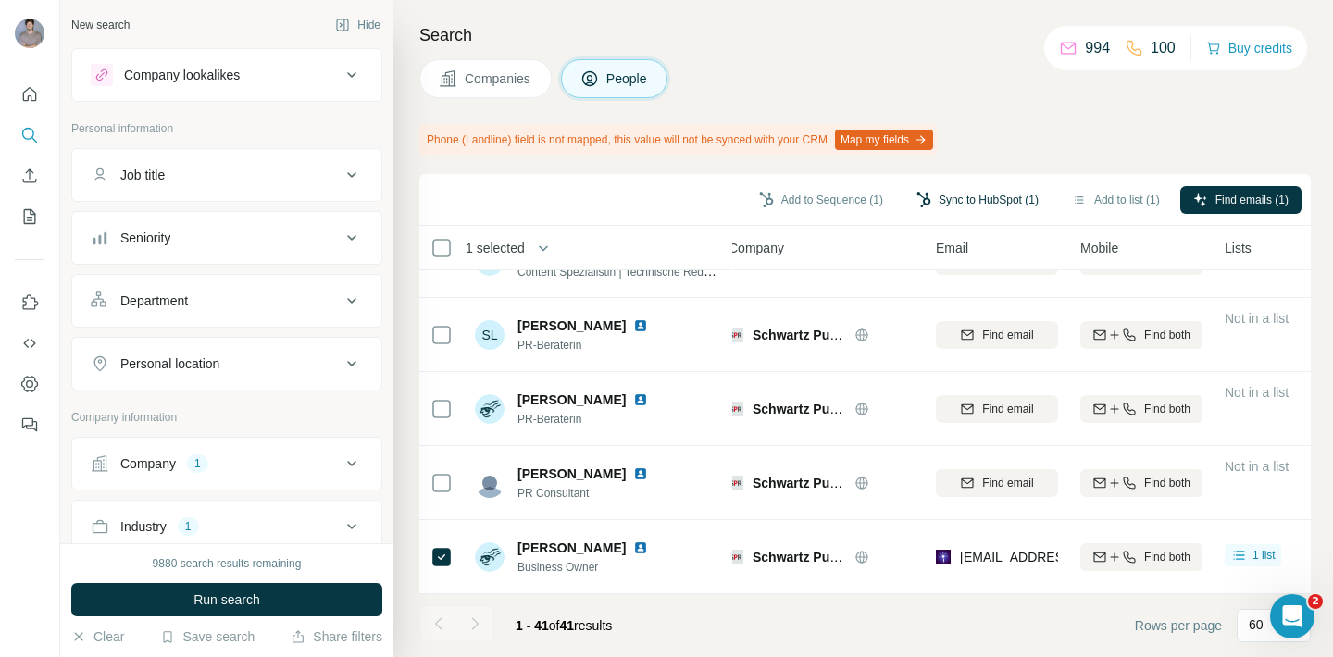
click at [970, 206] on button "Sync to HubSpot (1)" at bounding box center [978, 200] width 148 height 28
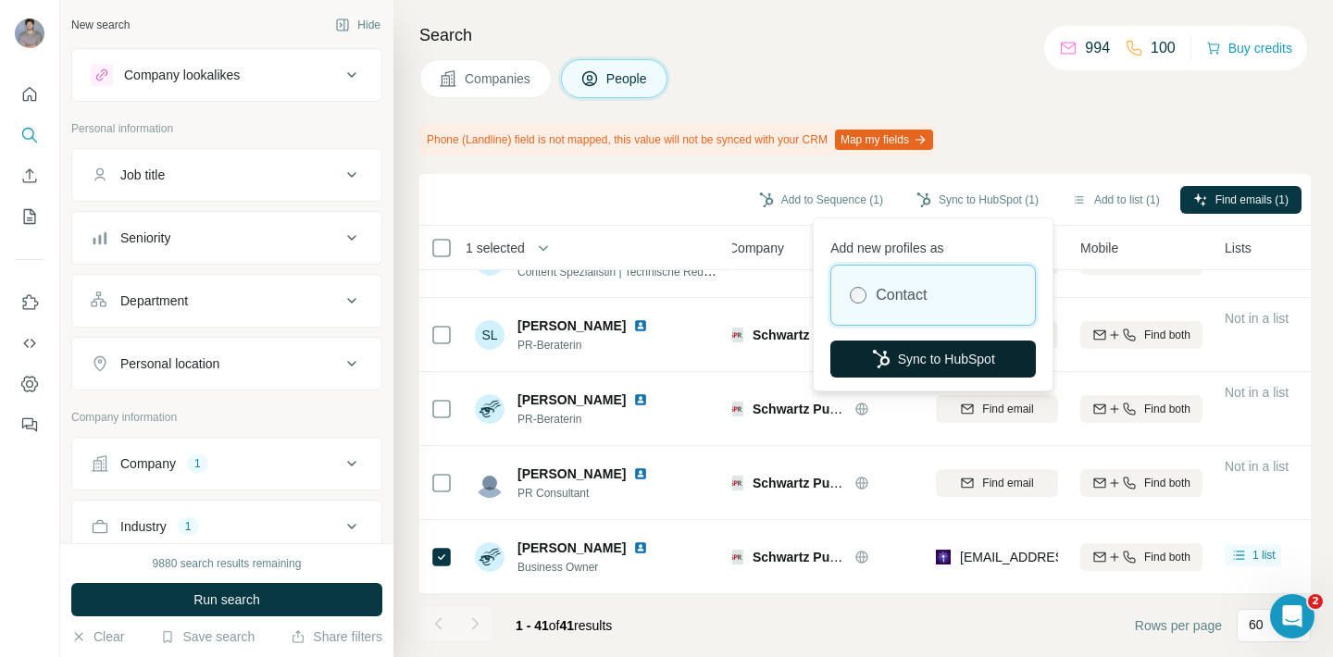
click at [929, 353] on button "Sync to HubSpot" at bounding box center [934, 359] width 206 height 37
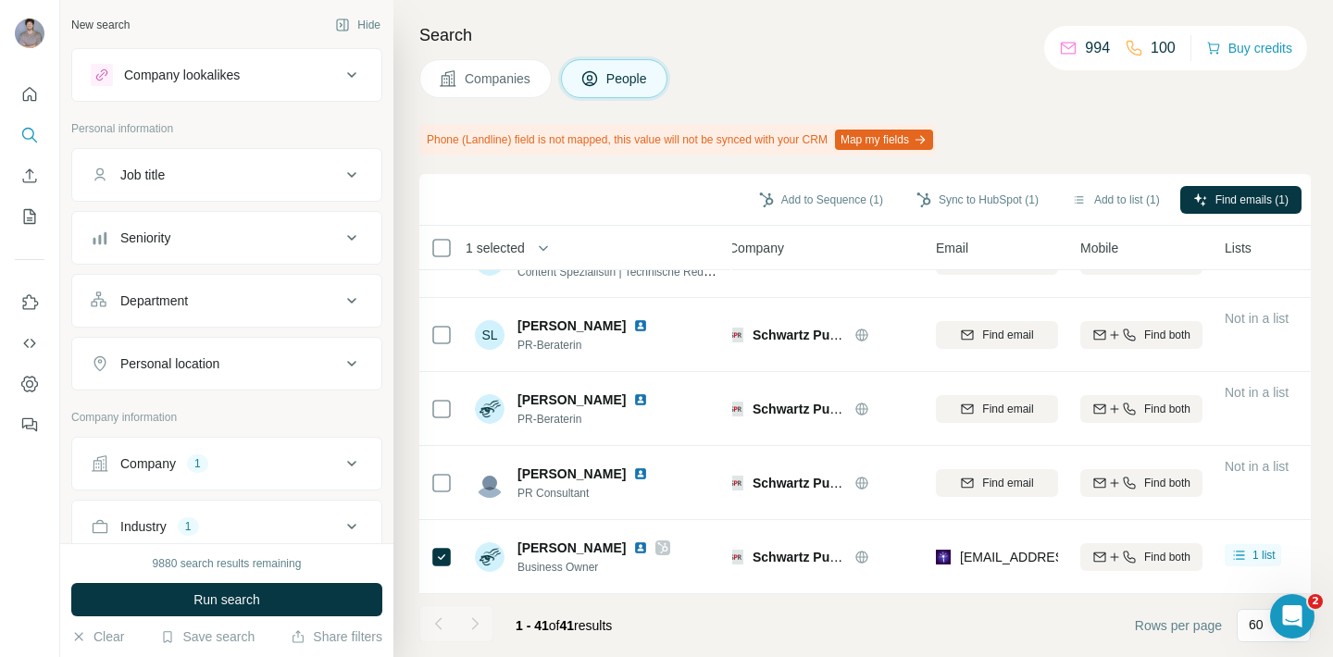
click at [249, 76] on div "Company lookalikes" at bounding box center [216, 75] width 250 height 22
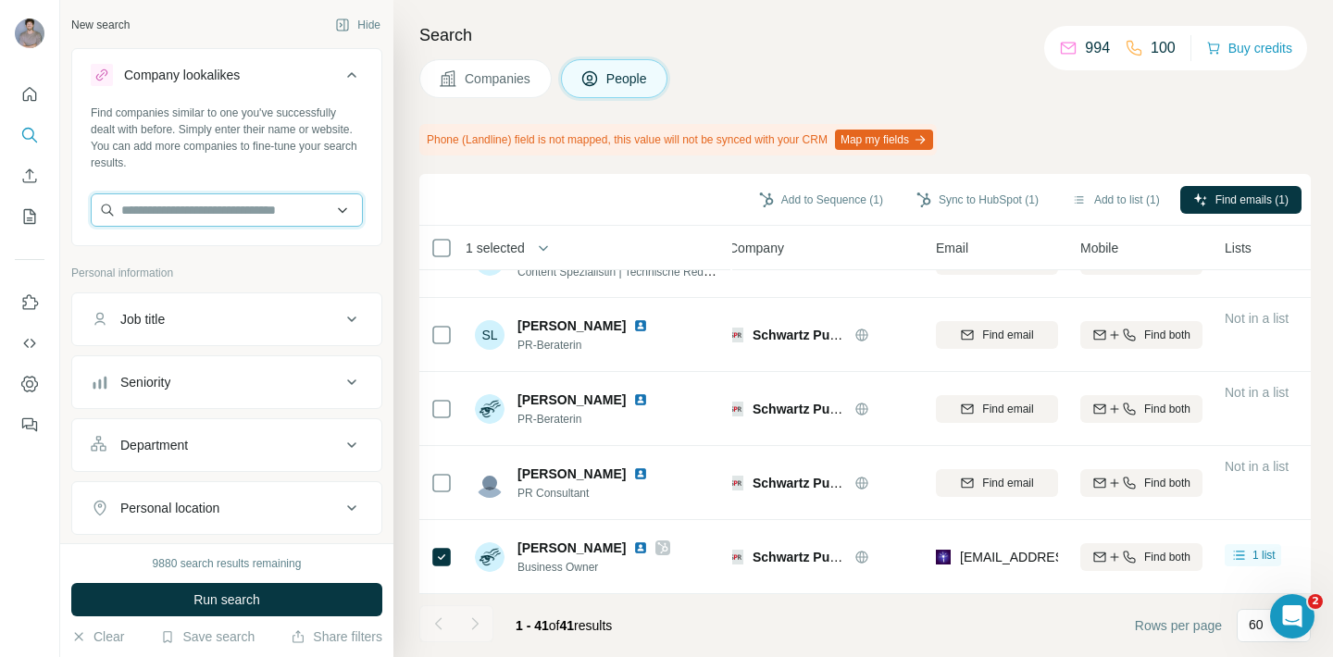
click at [274, 209] on input "text" at bounding box center [227, 210] width 272 height 33
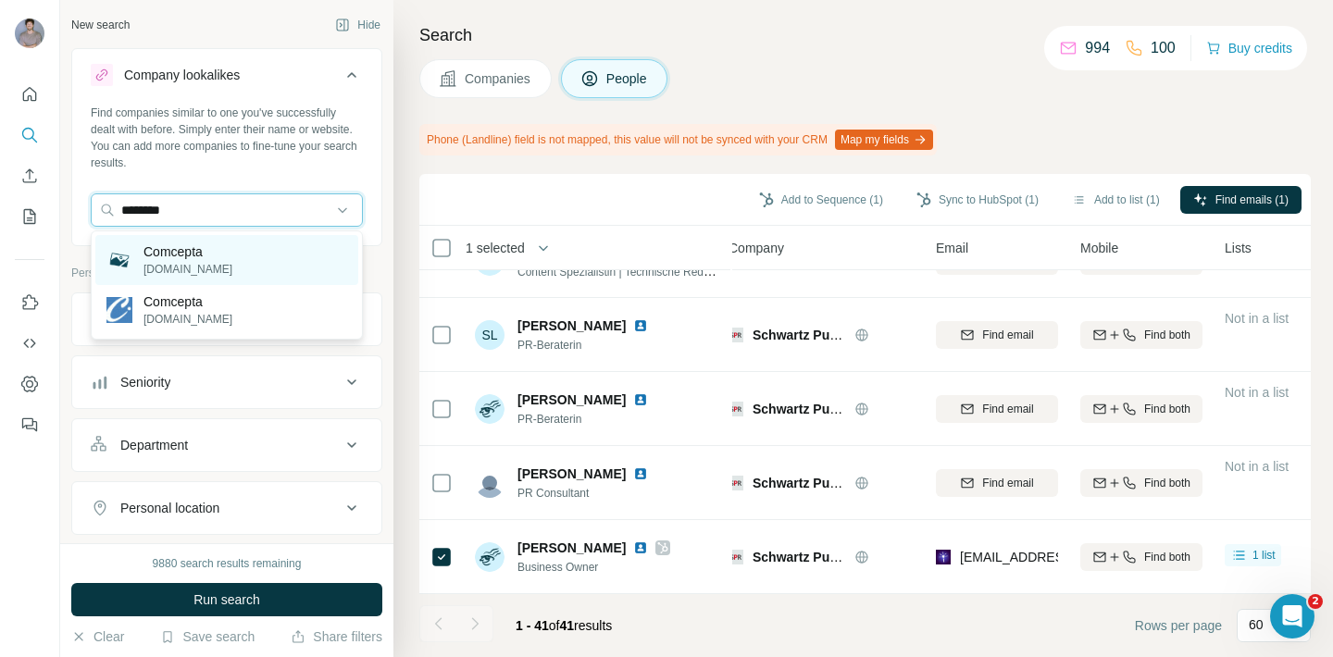
type input "********"
click at [189, 277] on p "[DOMAIN_NAME]" at bounding box center [188, 269] width 89 height 17
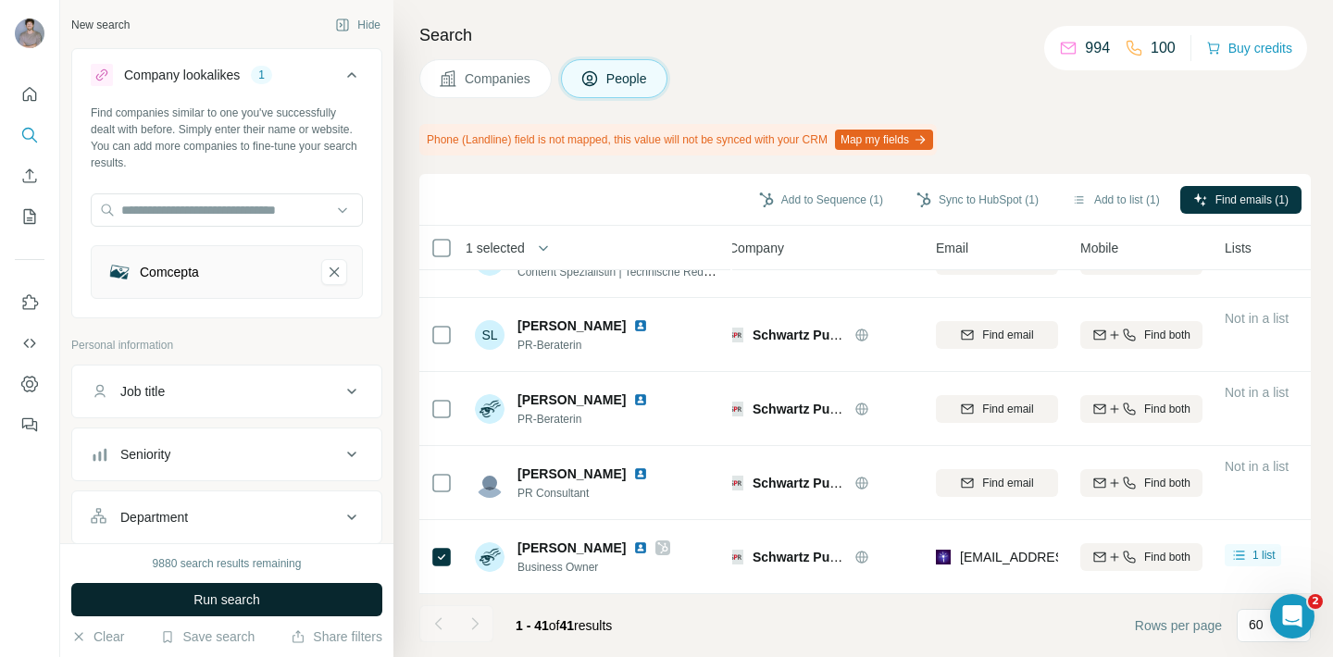
click at [332, 586] on button "Run search" at bounding box center [226, 599] width 311 height 33
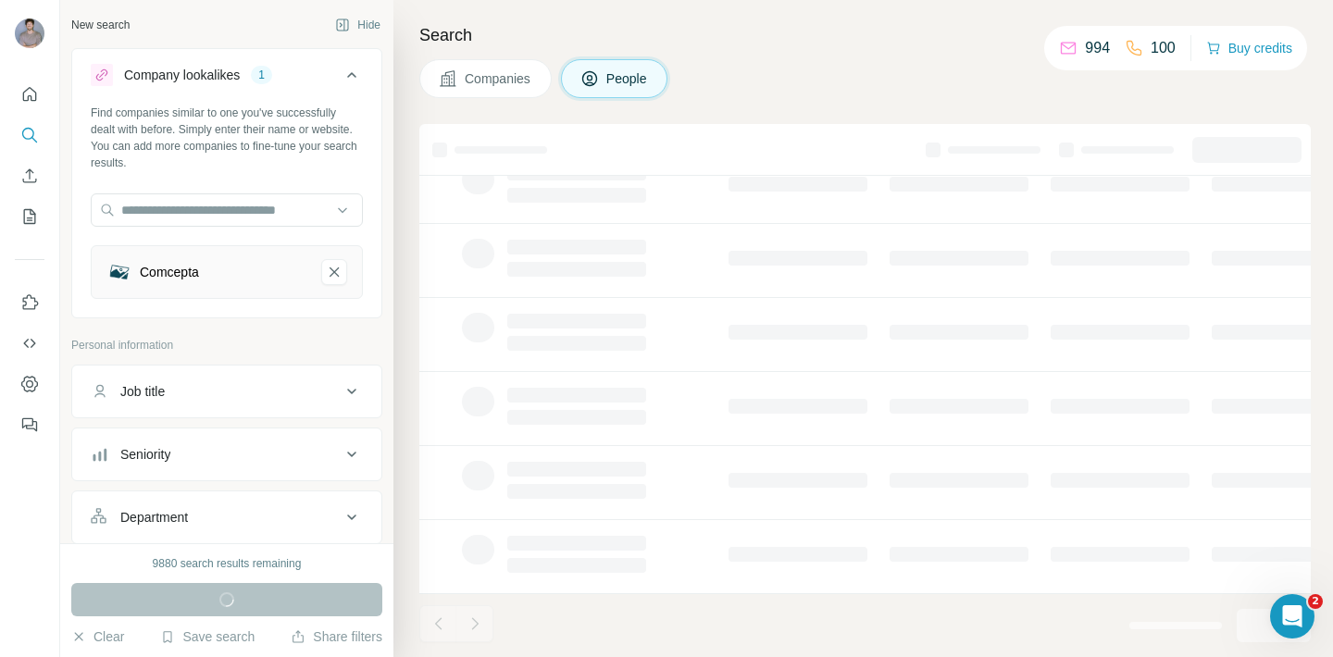
scroll to position [0, 13]
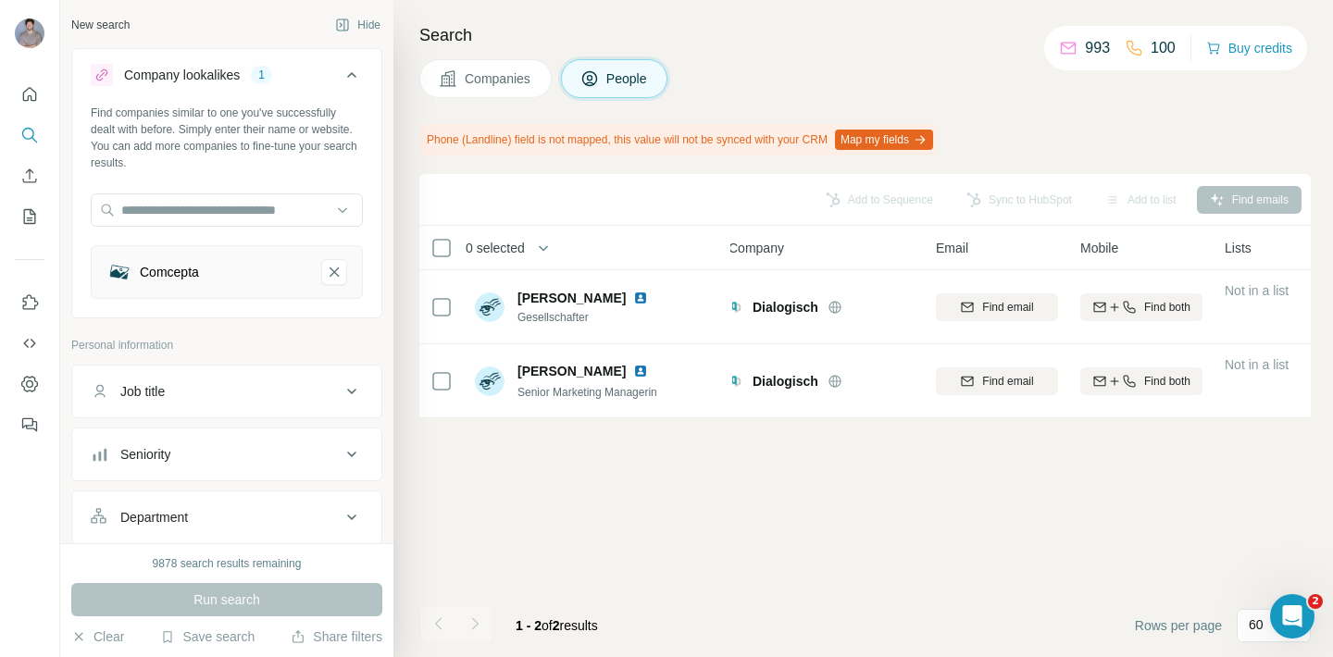
click at [502, 75] on span "Companies" at bounding box center [499, 78] width 68 height 19
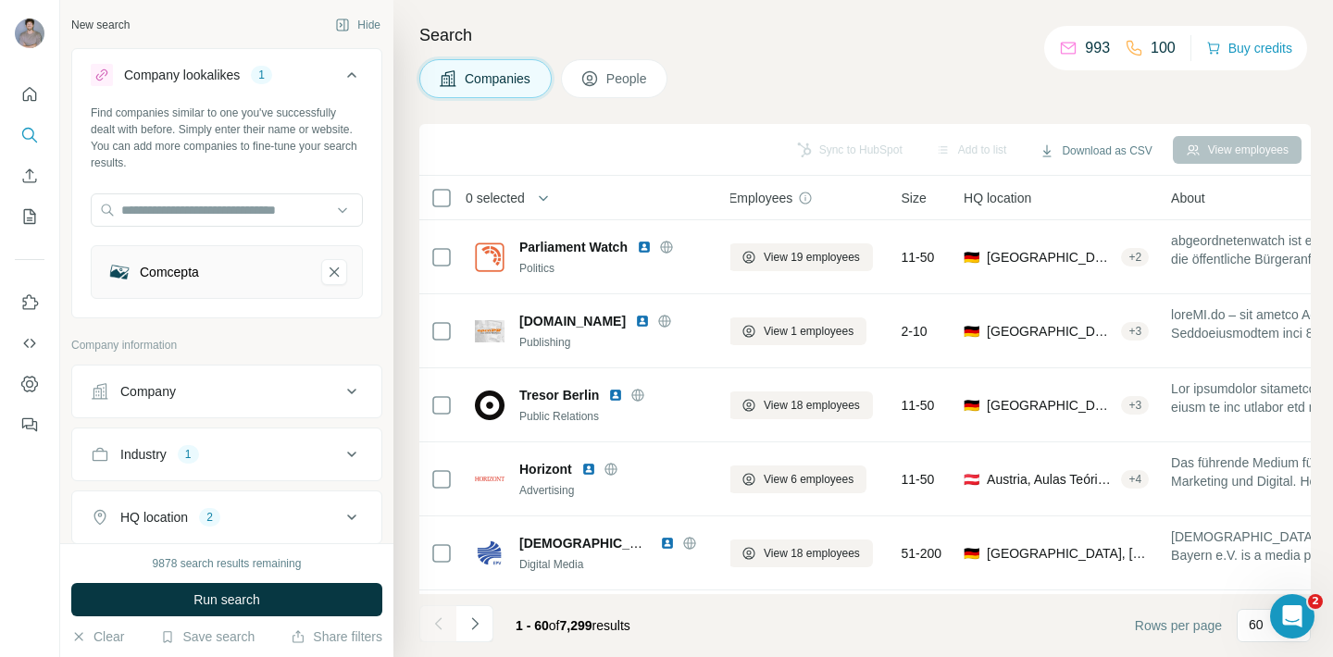
click at [332, 456] on div "Industry 1" at bounding box center [216, 454] width 250 height 19
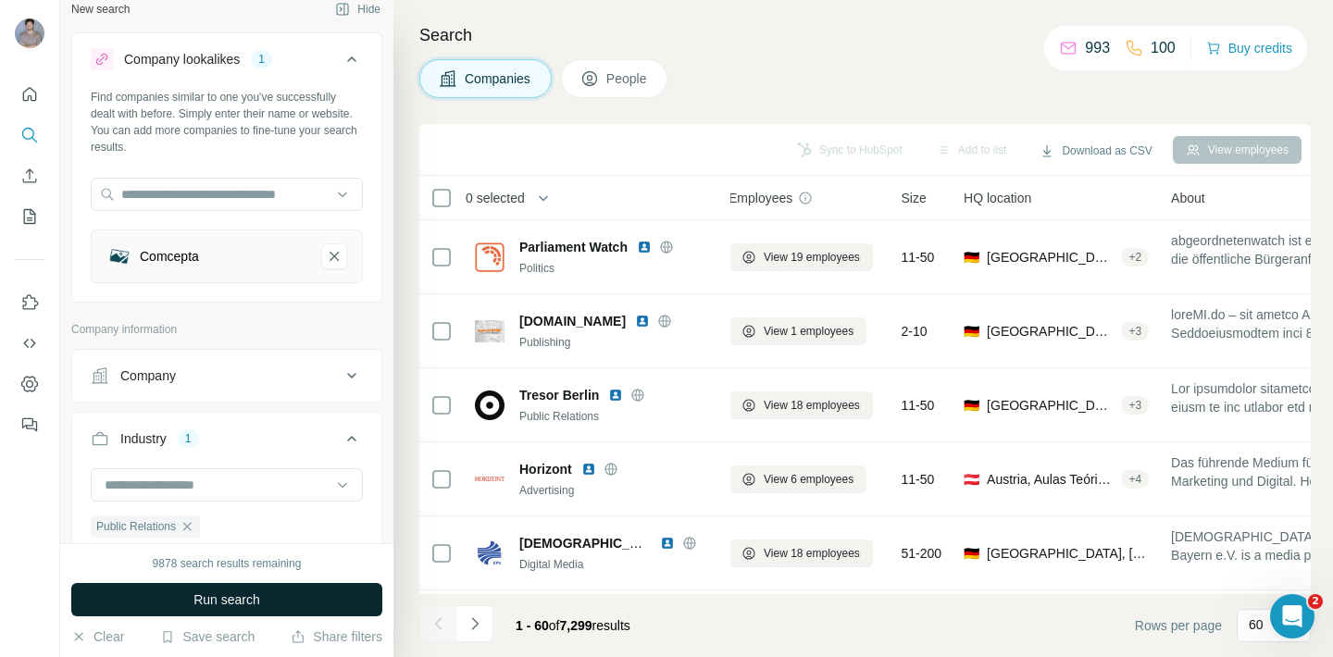
click at [190, 530] on icon "button" at bounding box center [187, 526] width 15 height 15
click at [248, 605] on span "Run search" at bounding box center [227, 600] width 67 height 19
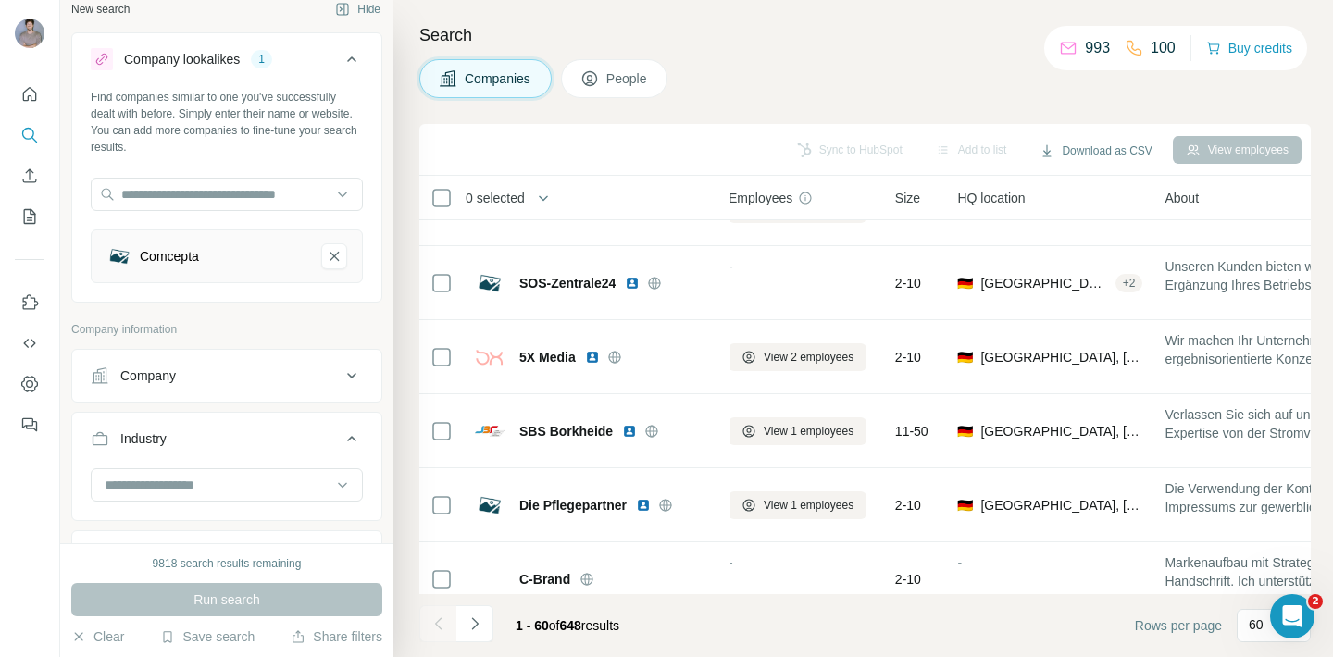
scroll to position [3844, 13]
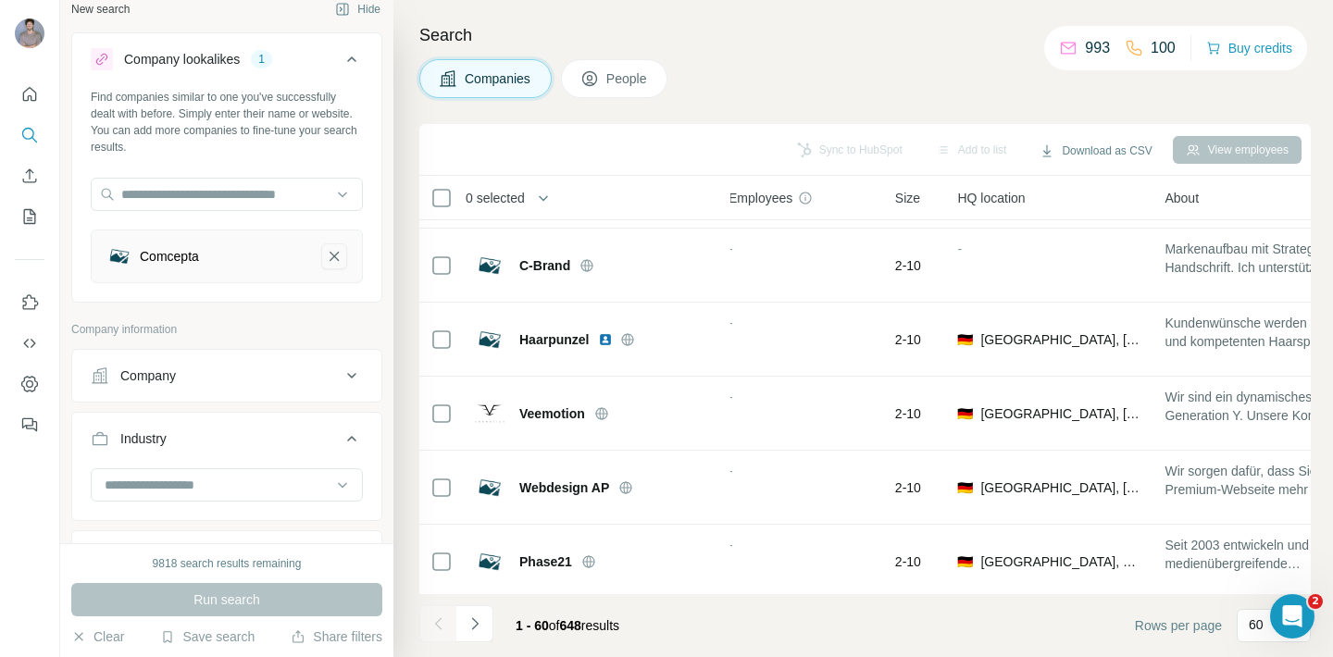
click at [335, 260] on icon "Comcepta-remove-button" at bounding box center [334, 256] width 17 height 19
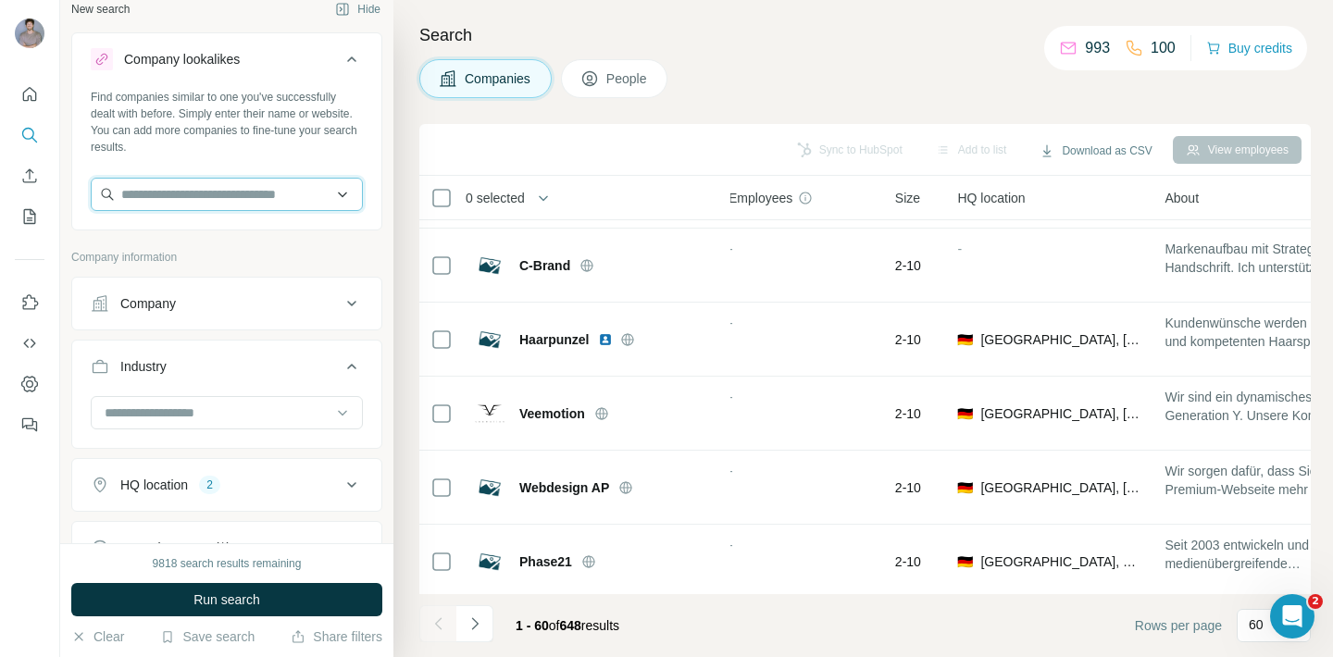
click at [249, 193] on input "text" at bounding box center [227, 194] width 272 height 33
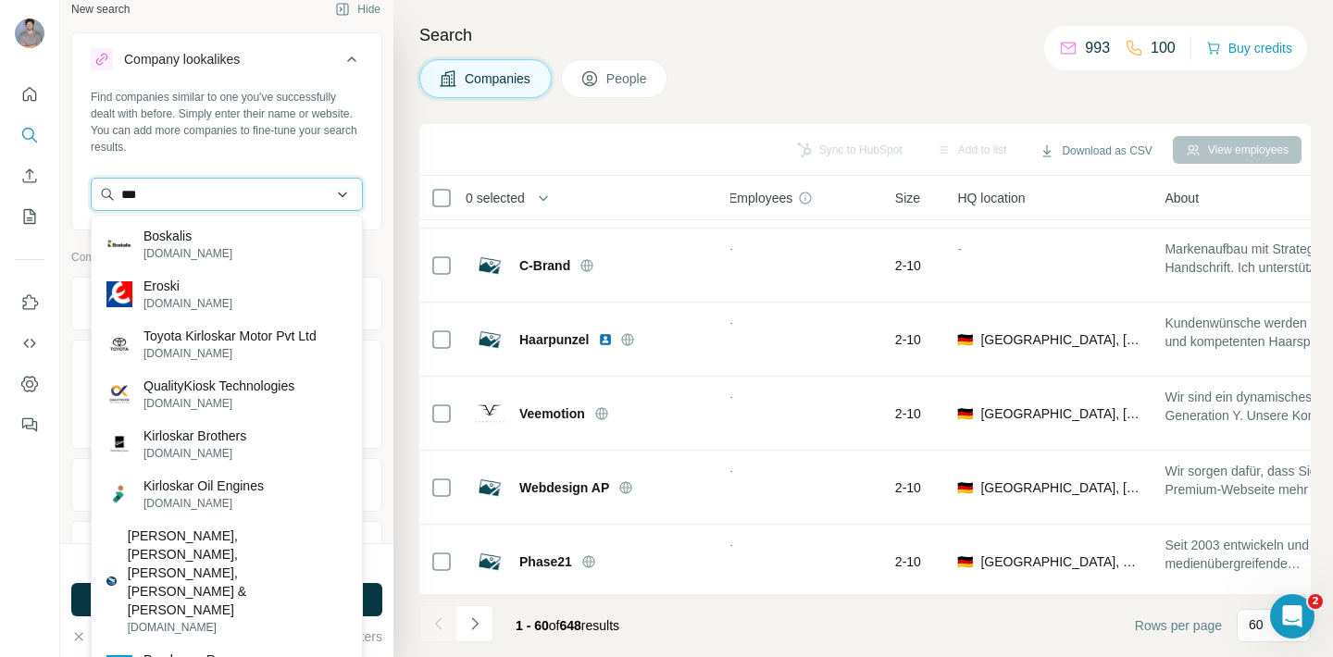
click at [218, 190] on input "***" at bounding box center [227, 194] width 272 height 33
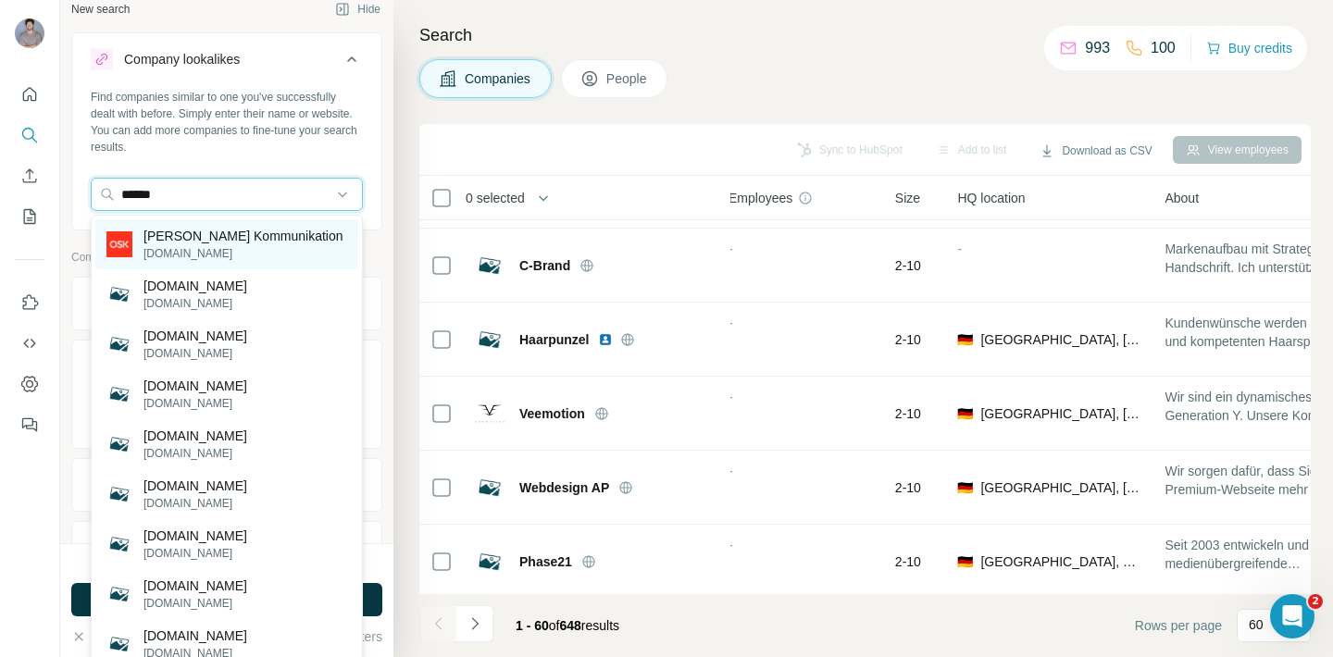
type input "******"
click at [214, 244] on p "[PERSON_NAME] Kommunikation" at bounding box center [244, 236] width 200 height 19
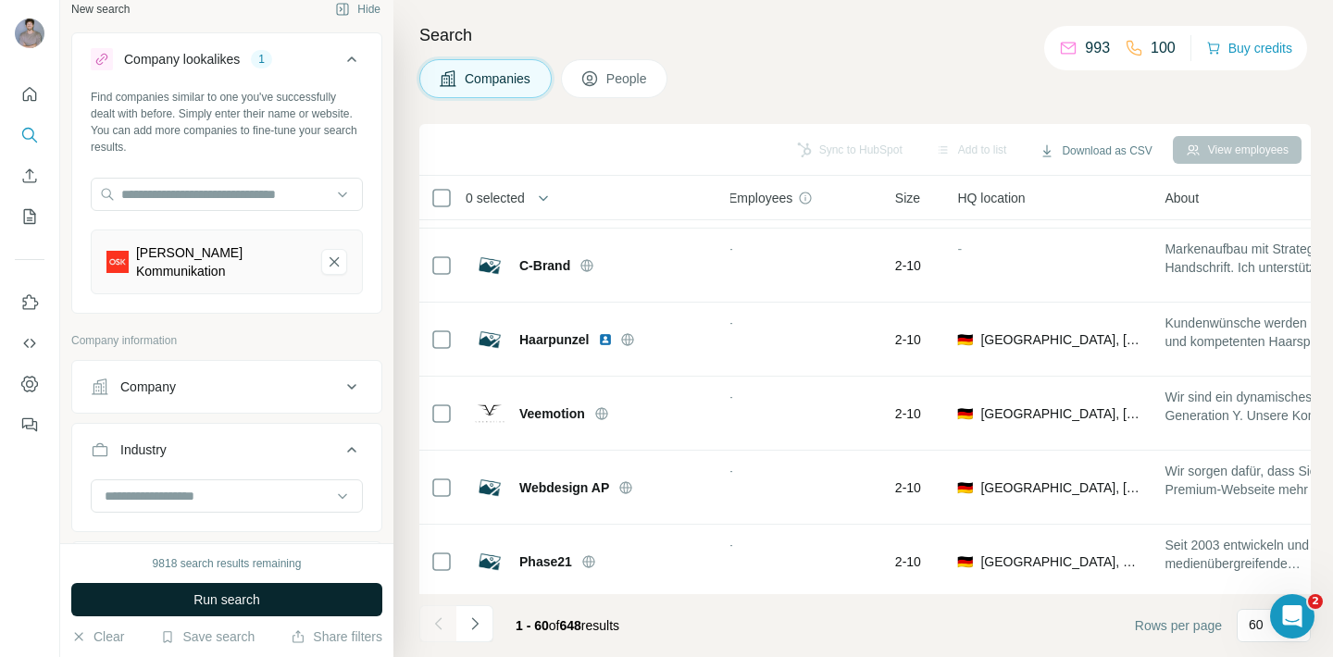
click at [238, 605] on span "Run search" at bounding box center [227, 600] width 67 height 19
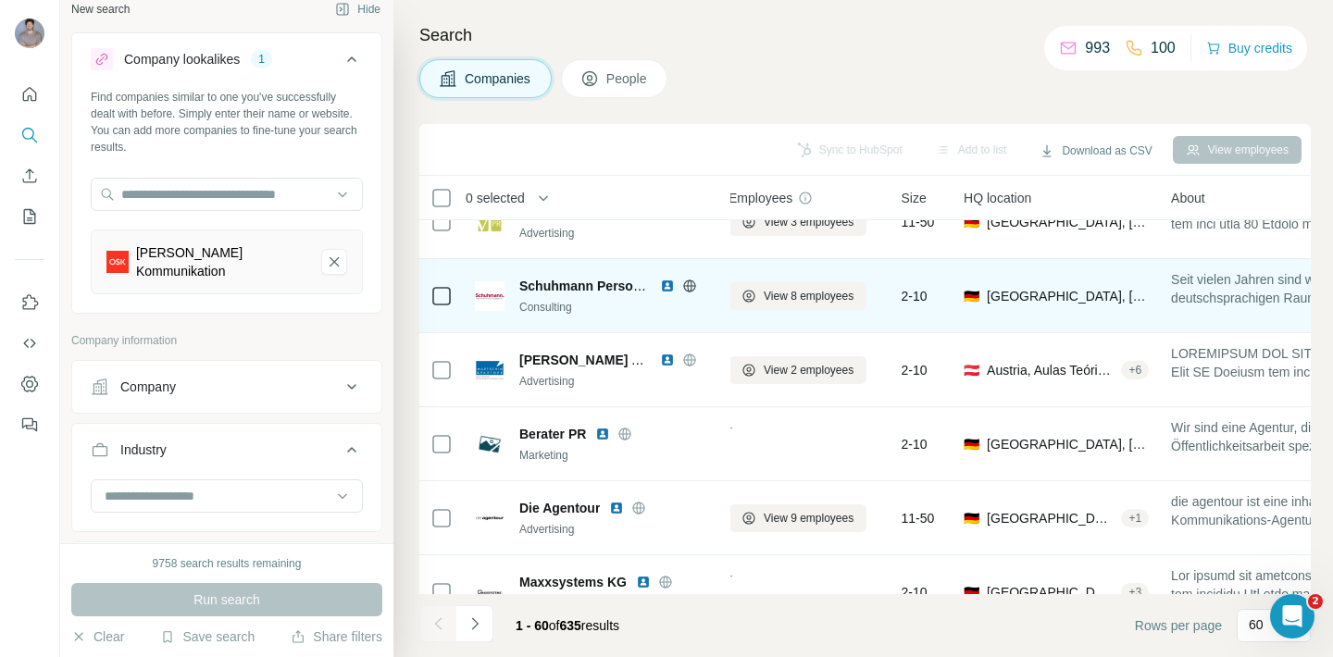
scroll to position [3812, 13]
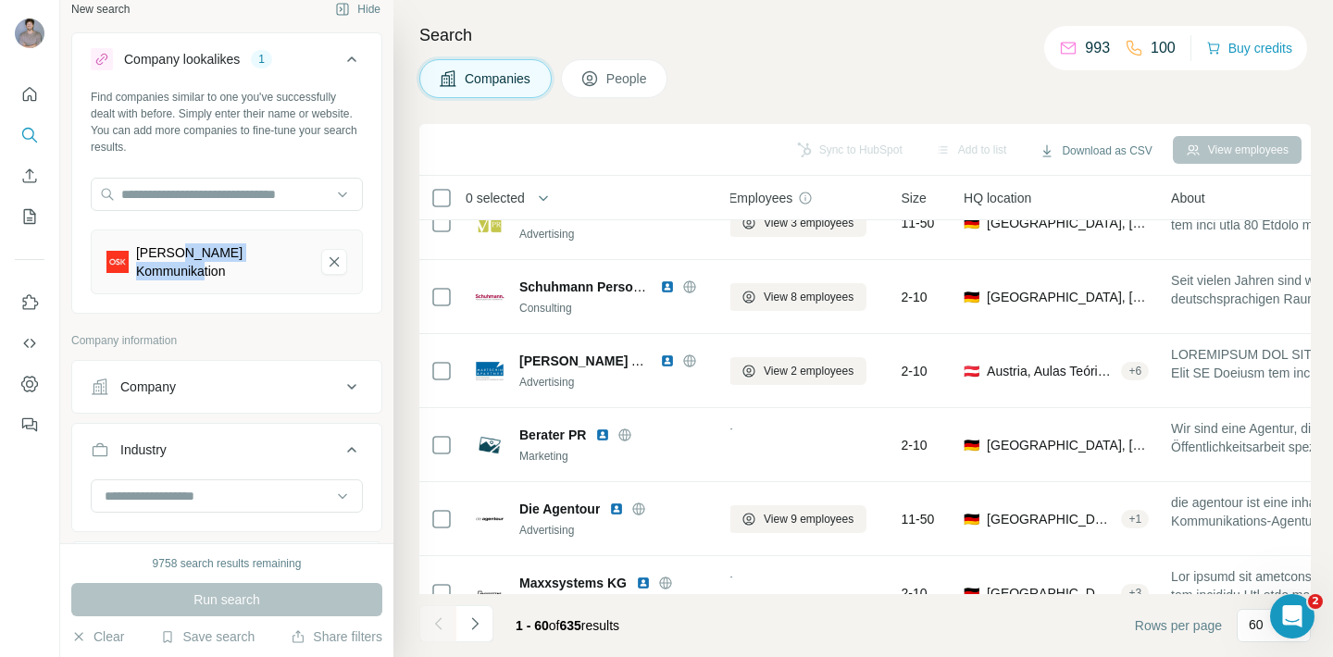
drag, startPoint x: 173, startPoint y: 258, endPoint x: 206, endPoint y: 272, distance: 35.3
click at [206, 272] on div "[PERSON_NAME] Kommunikation" at bounding box center [221, 262] width 170 height 37
drag, startPoint x: 206, startPoint y: 272, endPoint x: 196, endPoint y: 247, distance: 26.7
click at [196, 247] on div "[PERSON_NAME] Kommunikation" at bounding box center [221, 262] width 170 height 37
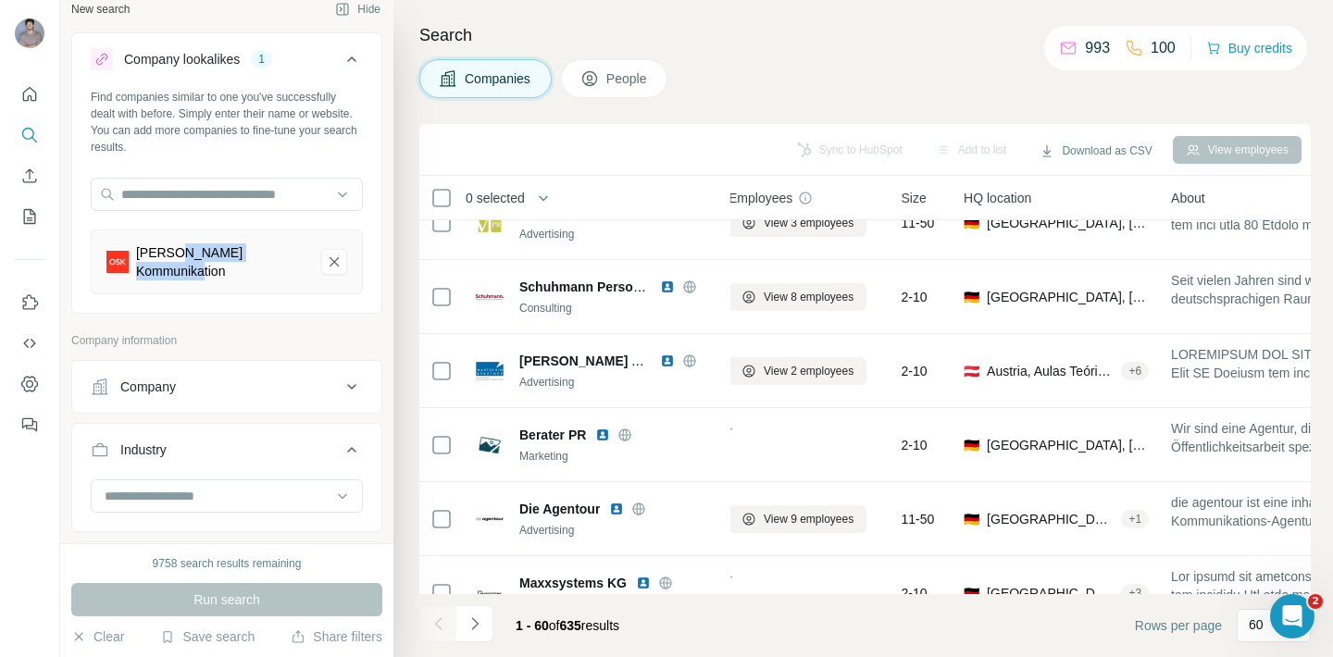
click at [196, 247] on div "[PERSON_NAME] Kommunikation" at bounding box center [221, 262] width 170 height 37
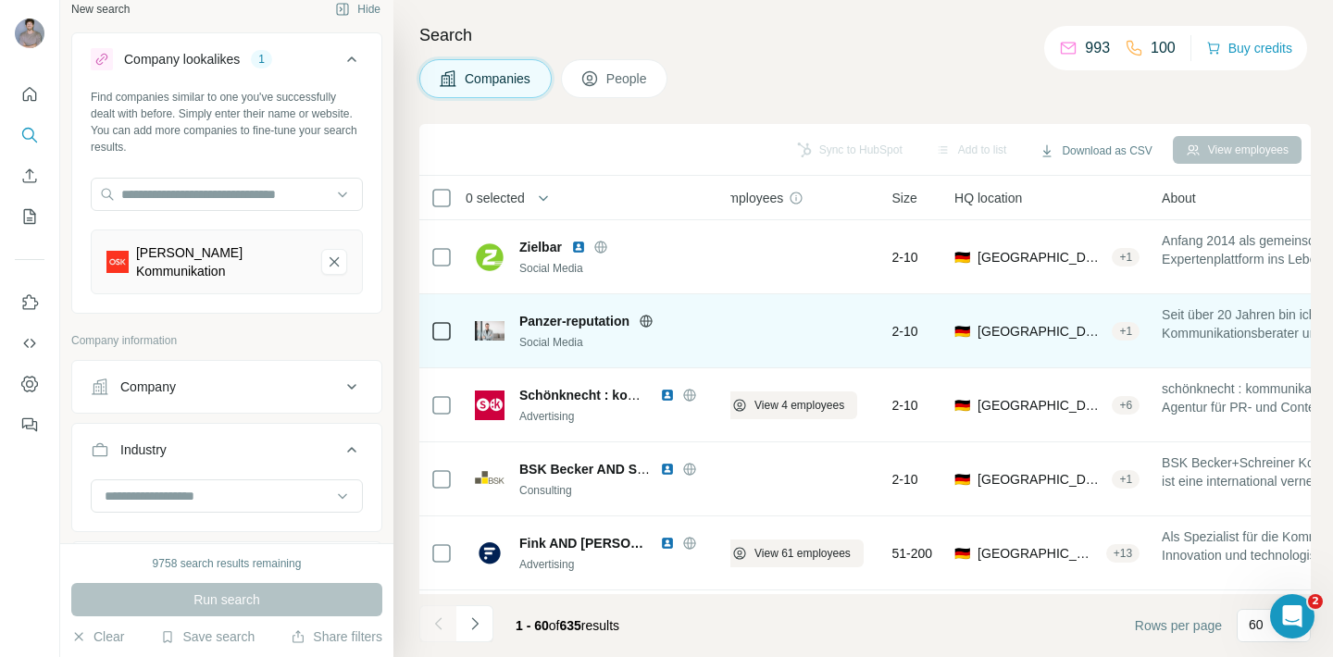
scroll to position [0, 23]
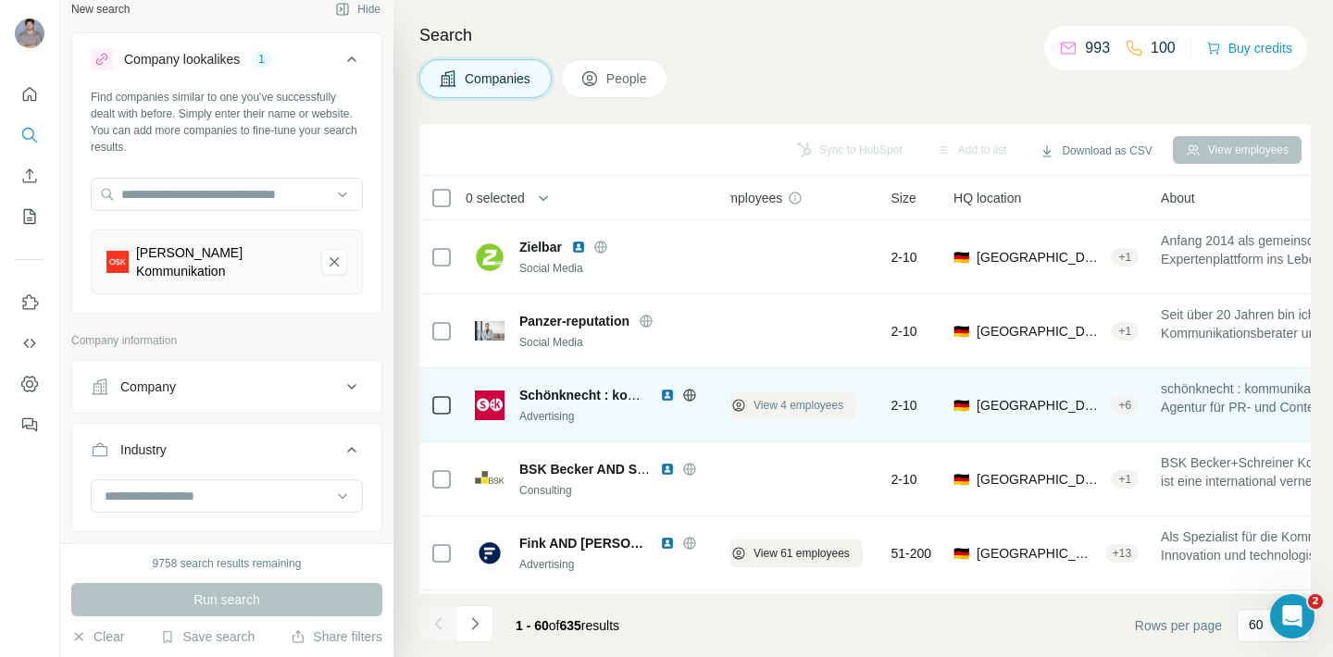
click at [802, 406] on span "View 4 employees" at bounding box center [799, 405] width 90 height 17
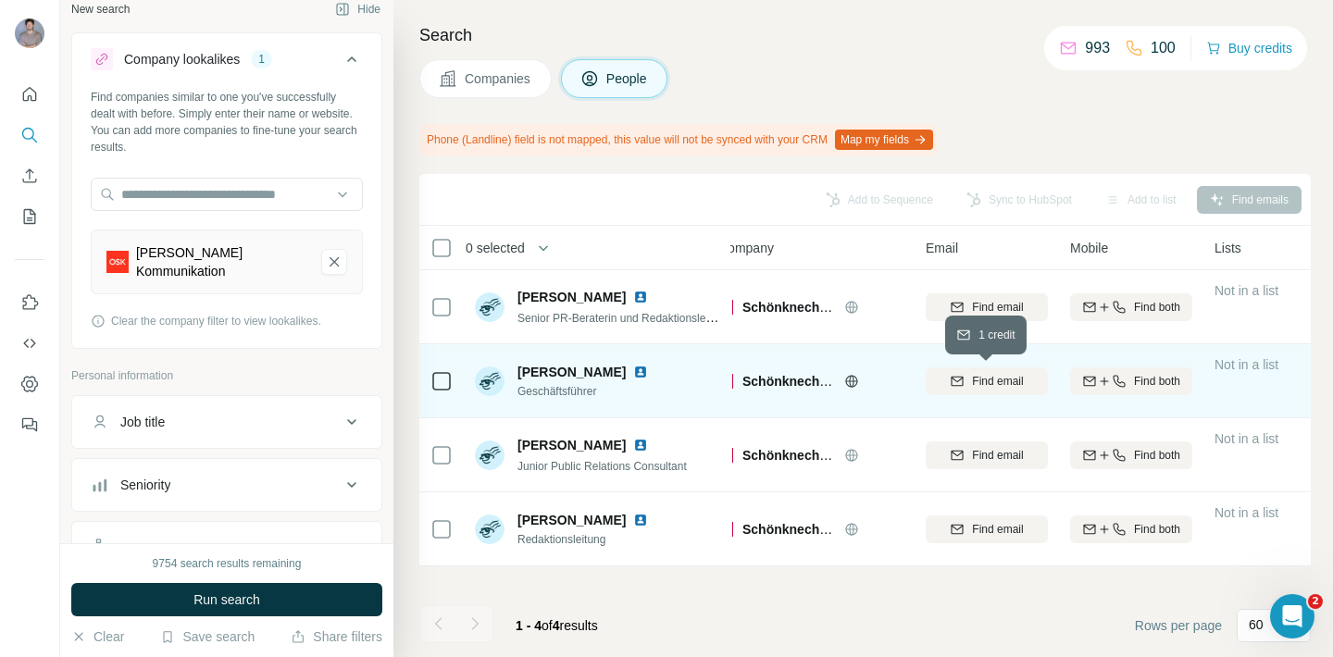
click at [1021, 385] on span "Find email" at bounding box center [997, 381] width 51 height 17
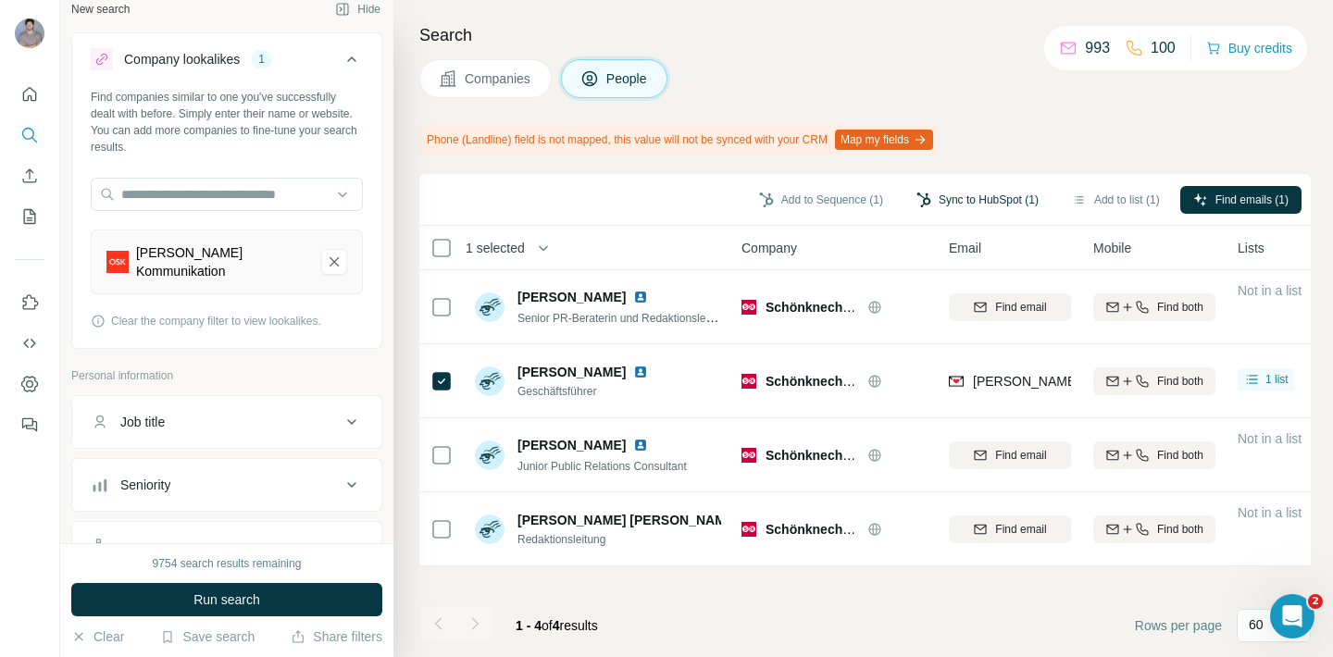
click at [974, 200] on button "Sync to HubSpot (1)" at bounding box center [978, 200] width 148 height 28
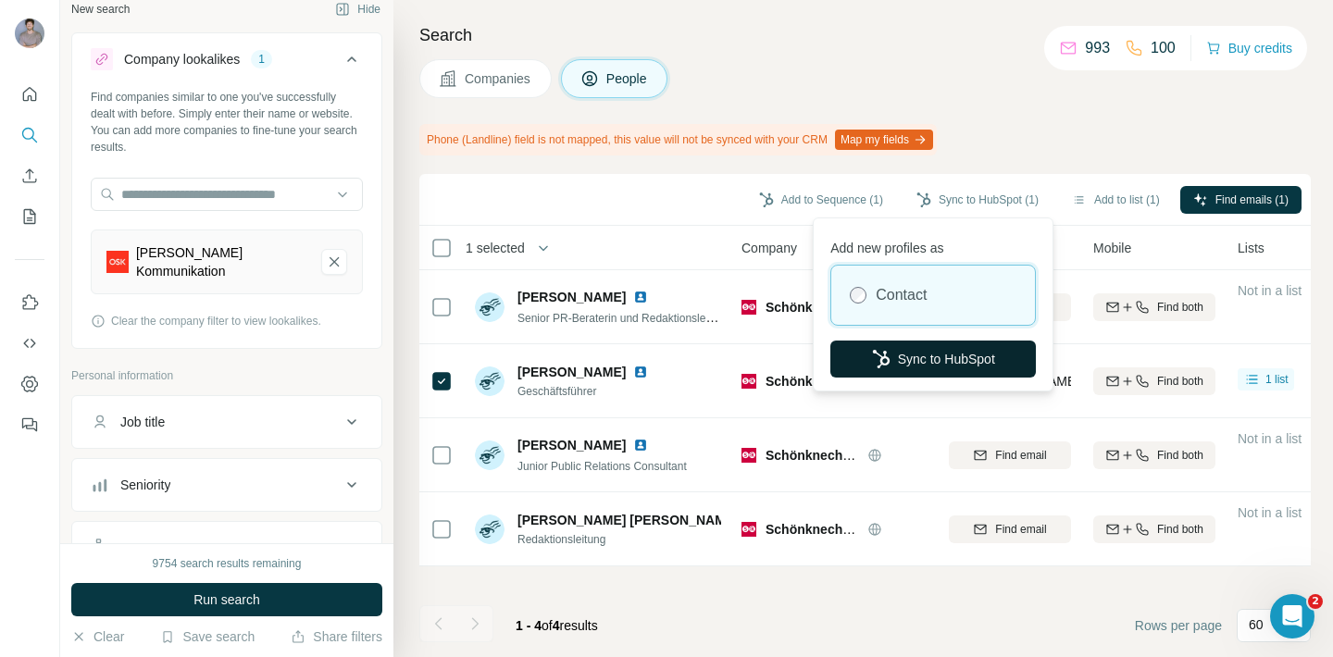
click at [912, 362] on button "Sync to HubSpot" at bounding box center [934, 359] width 206 height 37
